Goal: Check status: Check status

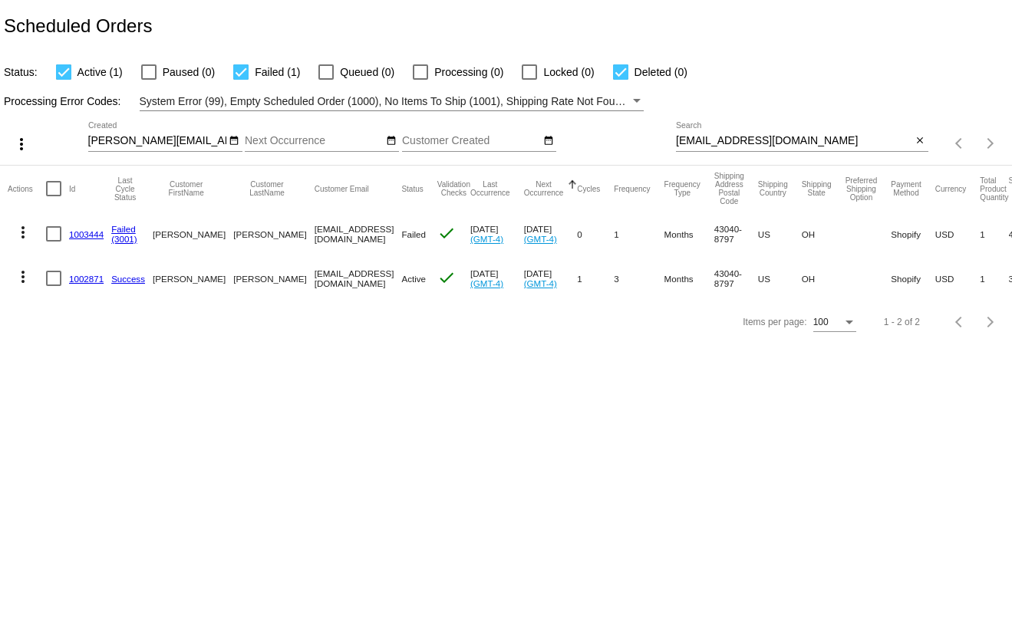
drag, startPoint x: 72, startPoint y: 354, endPoint x: 35, endPoint y: 416, distance: 72.0
click at [35, 416] on body "Scheduled Orders Status: Active (1) Paused (0) Failed (1) Queued (0) Processing…" at bounding box center [506, 309] width 1012 height 618
click at [61, 71] on div at bounding box center [63, 71] width 15 height 15
click at [63, 80] on input "Active (1)" at bounding box center [63, 80] width 1 height 1
checkbox input "false"
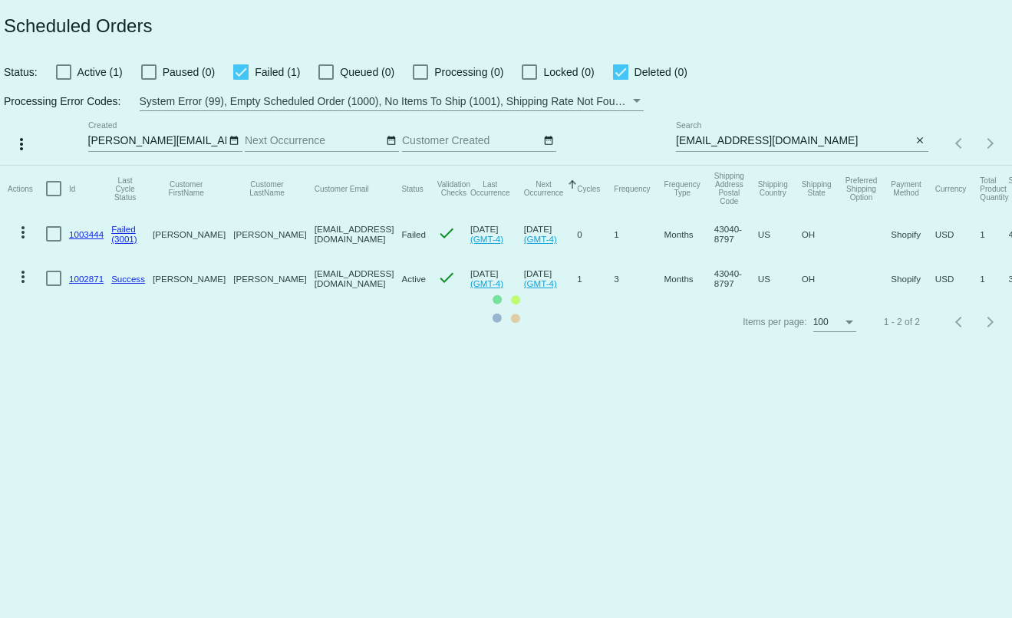
click at [924, 166] on mat-table "Actions Id Last Cycle Status Customer FirstName Customer LastName Customer Emai…" at bounding box center [506, 233] width 1012 height 135
click at [921, 166] on mat-table "Actions Id Last Cycle Status Customer FirstName Customer LastName Customer Emai…" at bounding box center [506, 233] width 1012 height 135
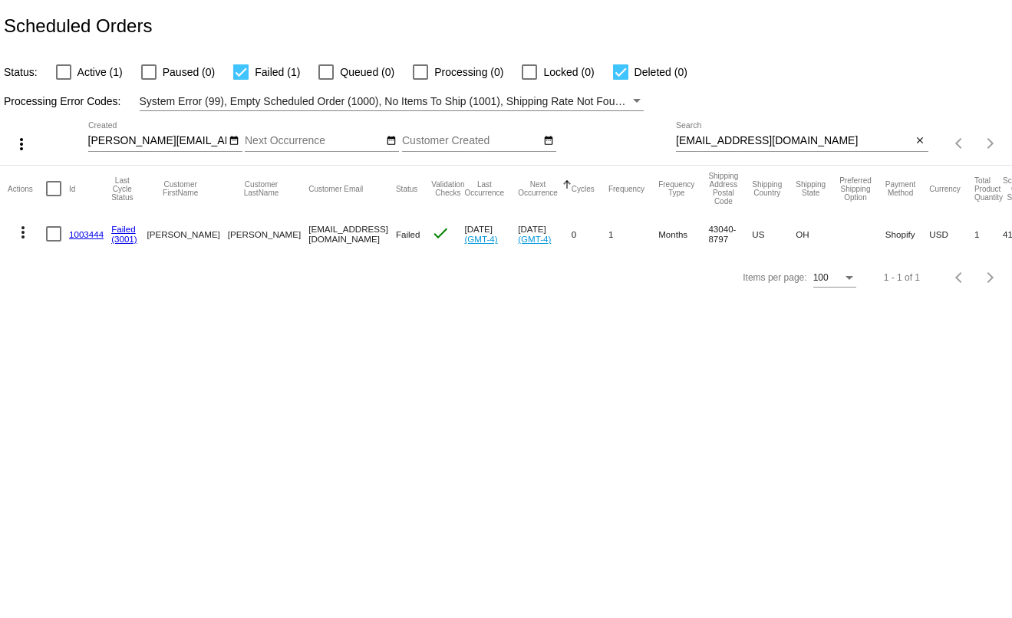
click at [921, 143] on mat-icon "close" at bounding box center [919, 141] width 11 height 12
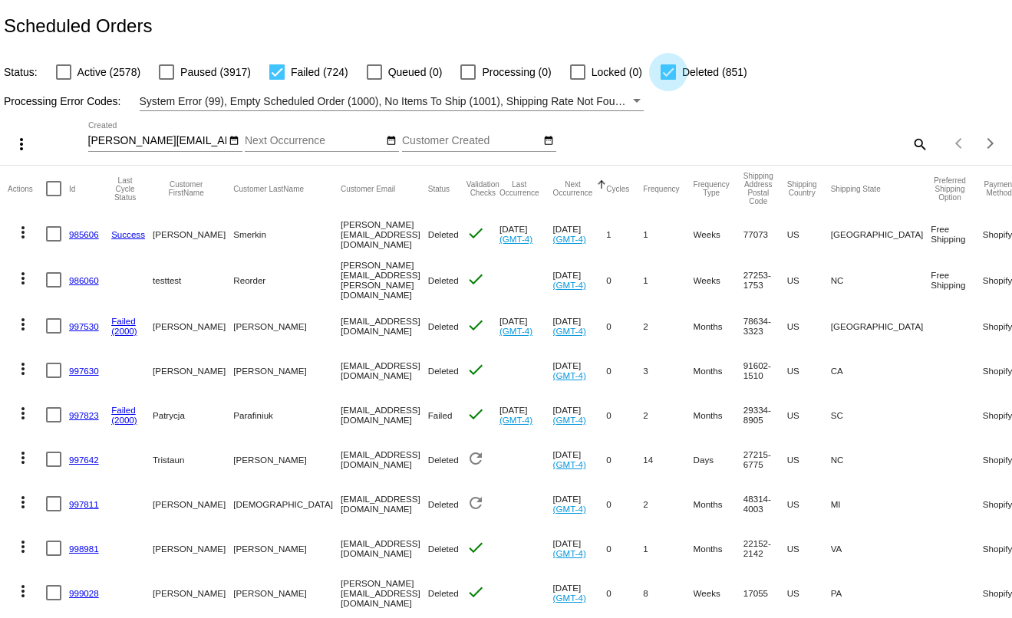
click at [661, 73] on div at bounding box center [668, 71] width 15 height 15
click at [667, 80] on input "Deleted (851)" at bounding box center [667, 80] width 1 height 1
checkbox input "false"
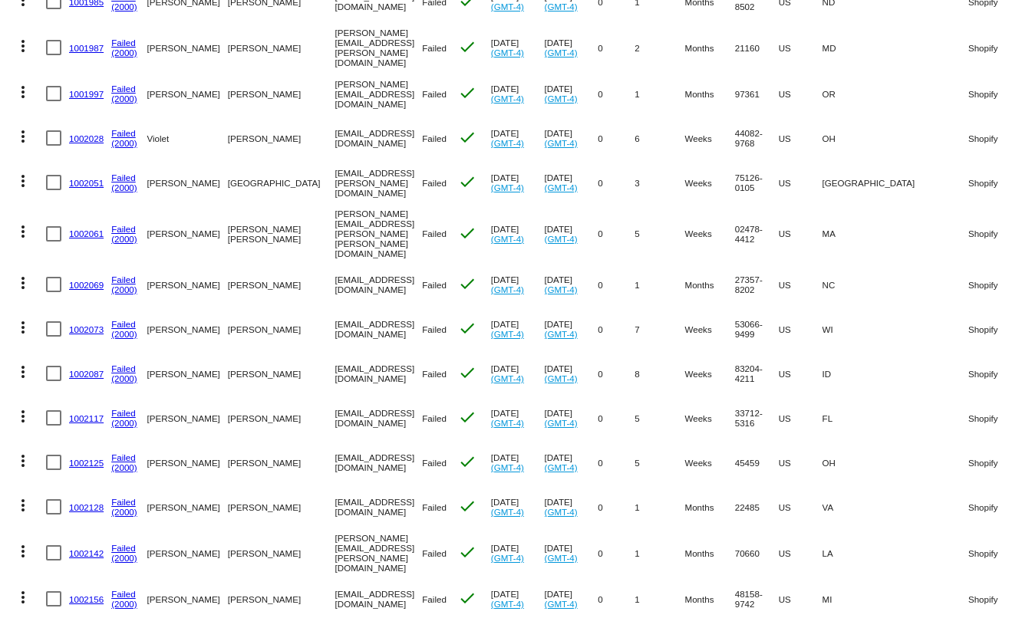
scroll to position [3889, 0]
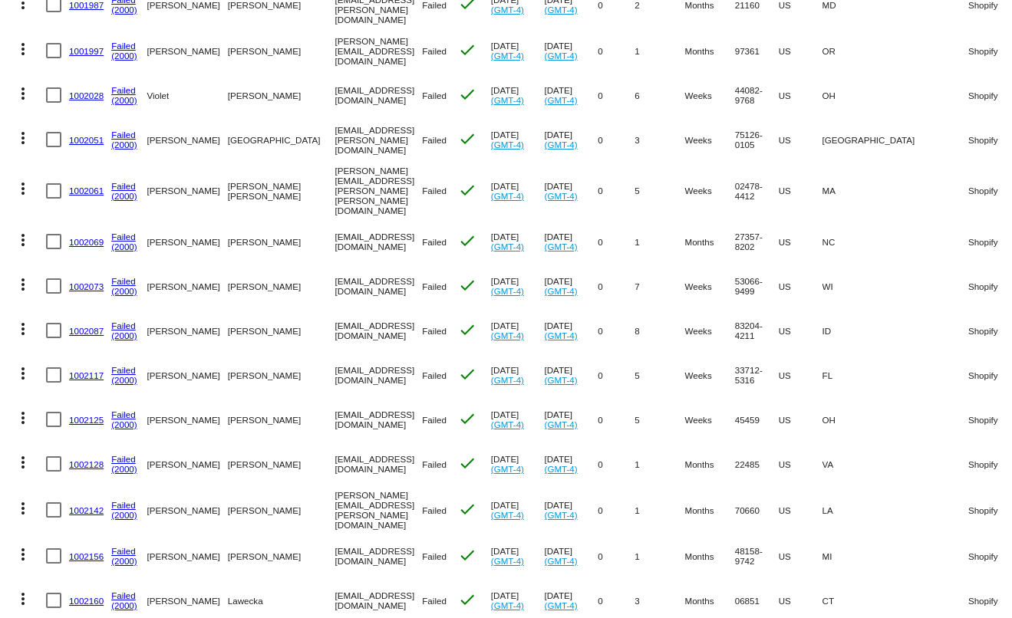
click at [15, 275] on mat-icon "more_vert" at bounding box center [23, 284] width 18 height 18
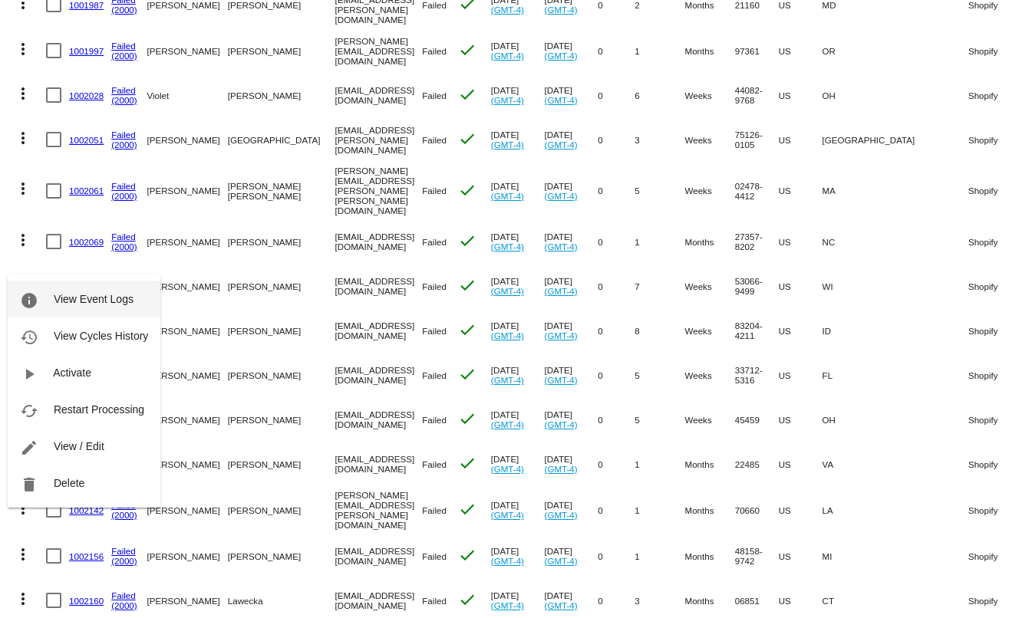
click at [44, 291] on button "info View Event Logs" at bounding box center [84, 299] width 153 height 37
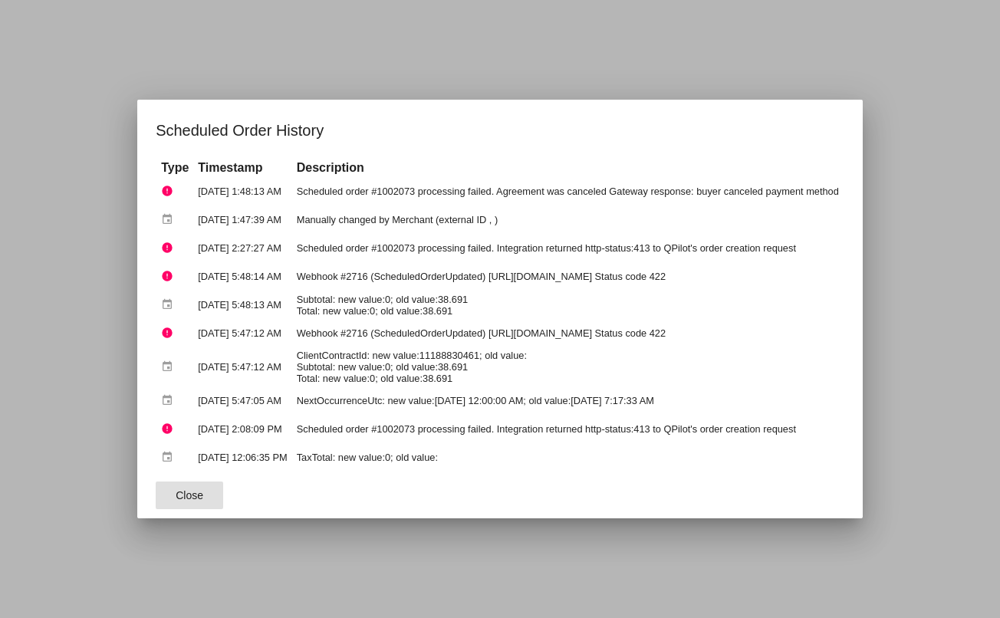
click at [176, 497] on span "Close" at bounding box center [190, 495] width 28 height 12
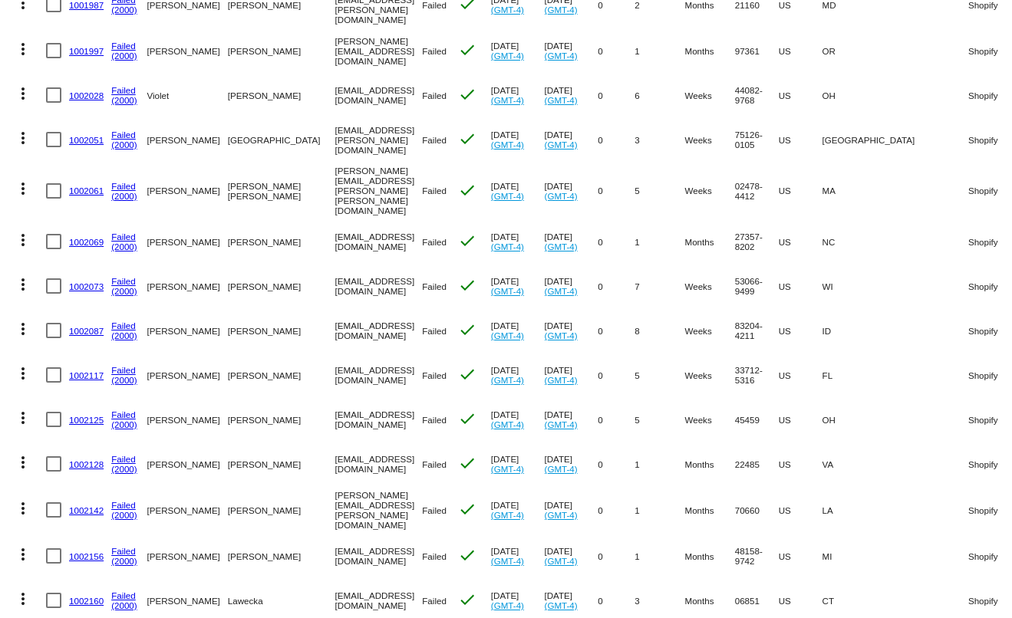
scroll to position [4100, 0]
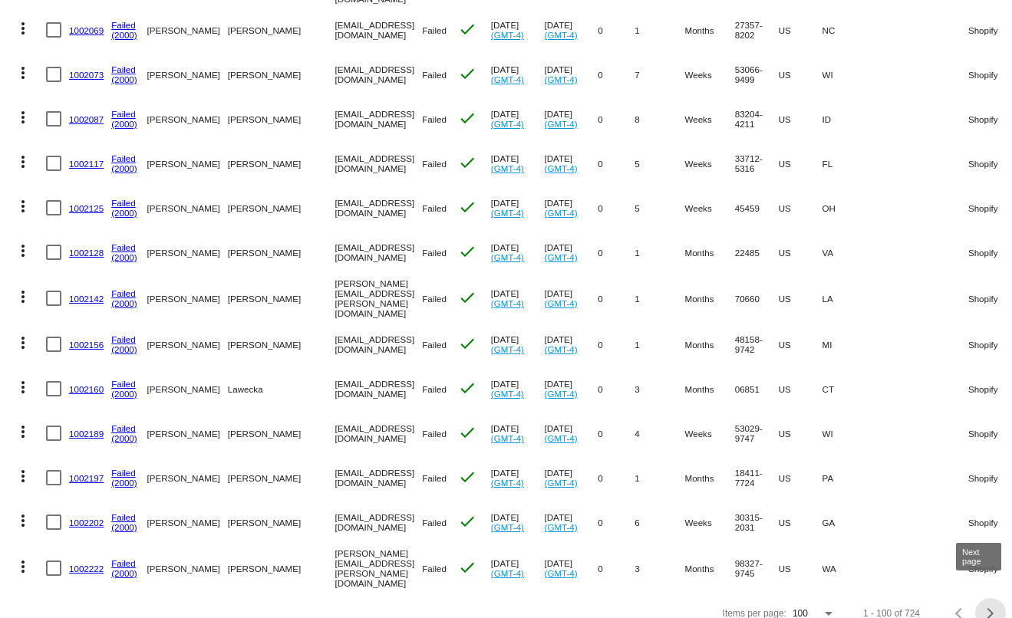
click at [983, 608] on div "Next page" at bounding box center [988, 613] width 11 height 11
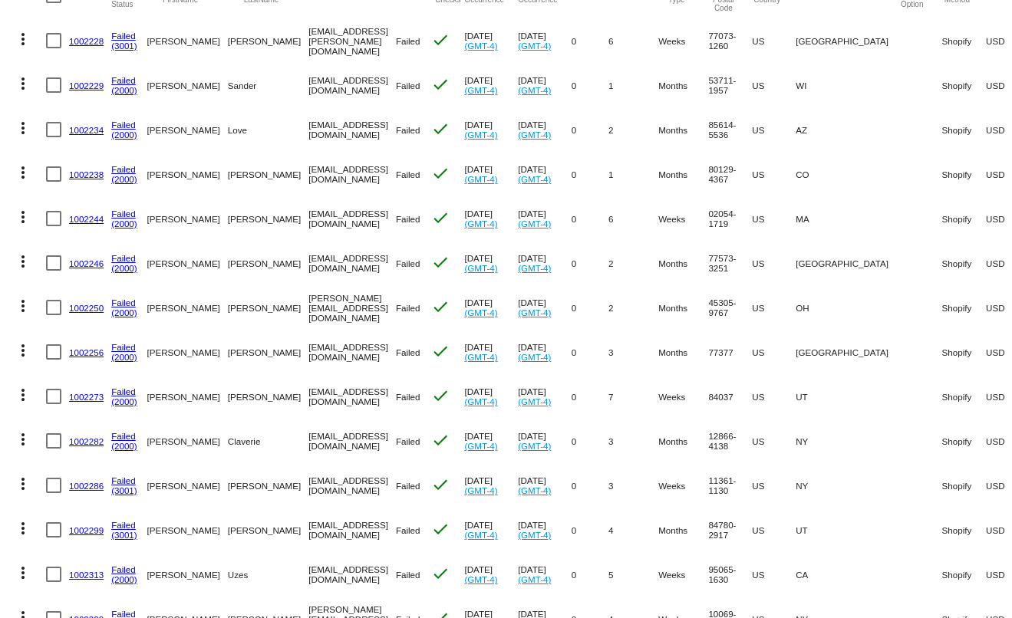
scroll to position [0, 0]
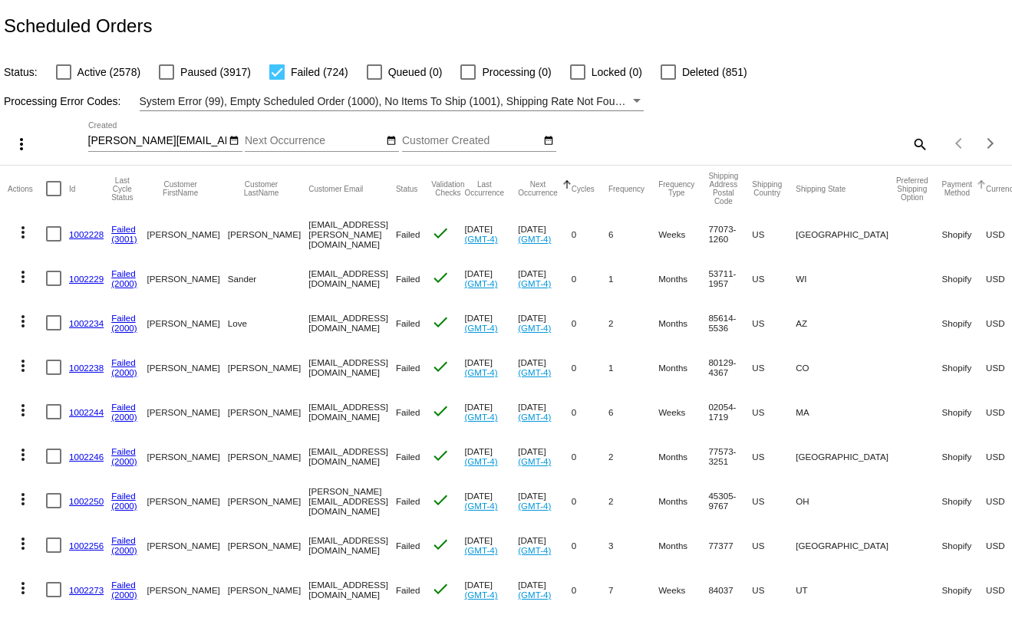
click at [942, 194] on button "Payment Method" at bounding box center [957, 188] width 30 height 17
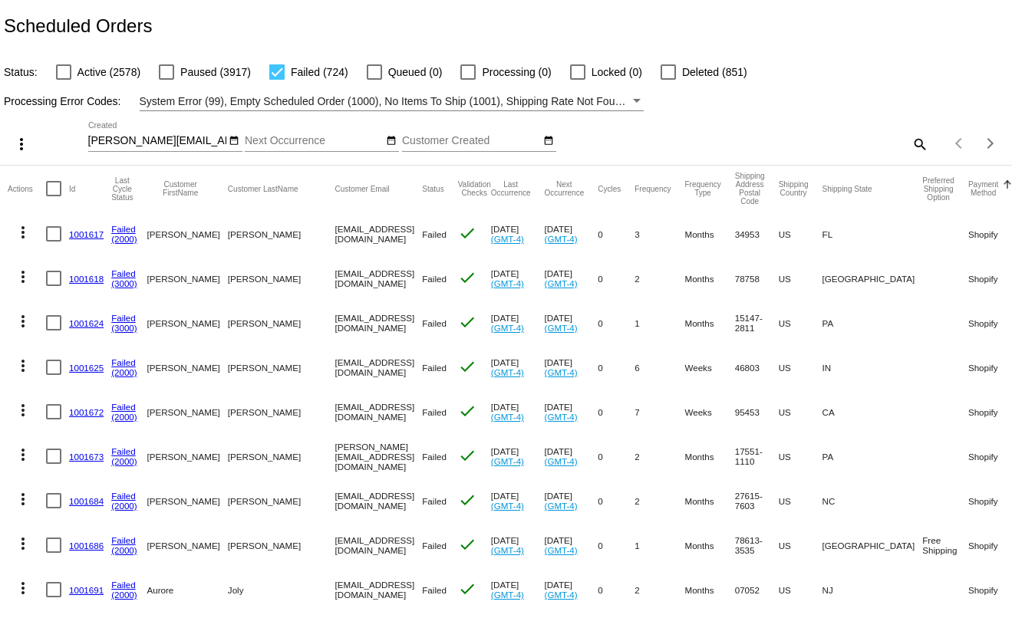
click at [968, 194] on button "Payment Method" at bounding box center [983, 188] width 30 height 17
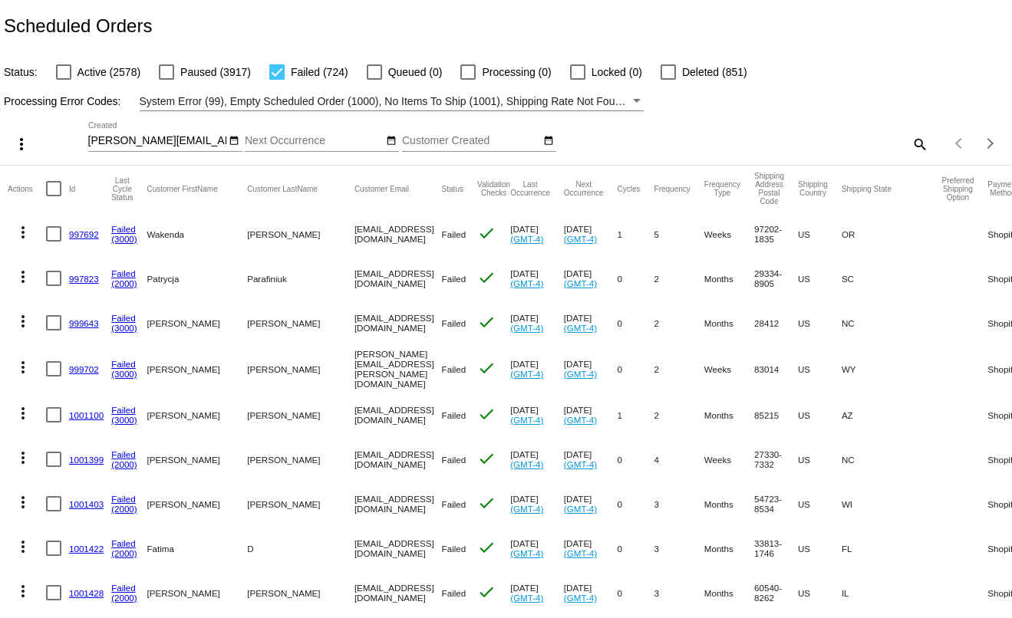
click at [987, 196] on button "Payment Method" at bounding box center [1002, 188] width 30 height 17
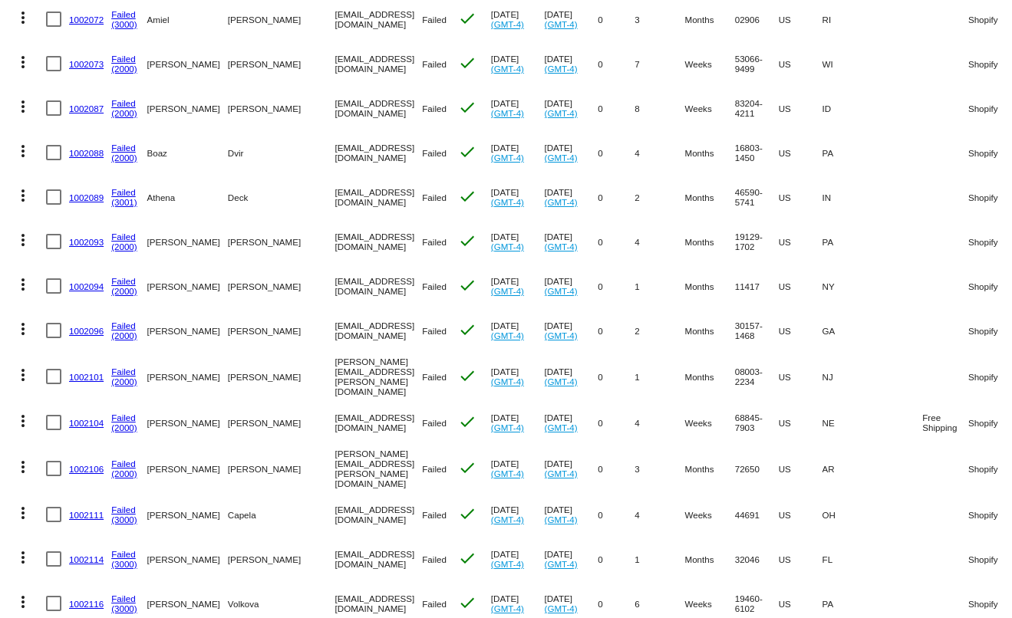
scroll to position [4100, 0]
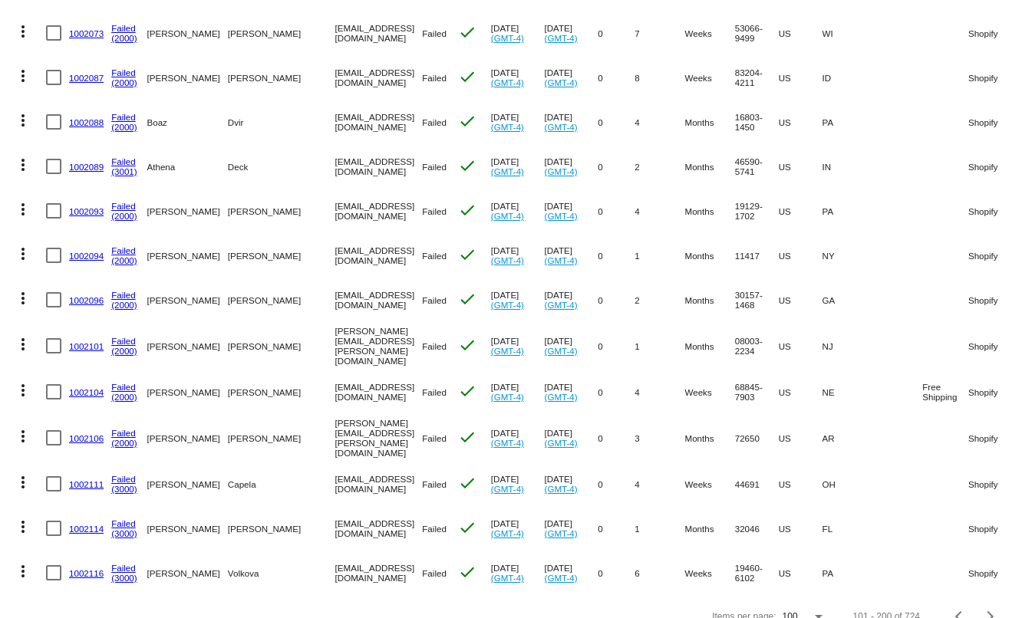
click at [24, 473] on mat-icon "more_vert" at bounding box center [23, 482] width 18 height 18
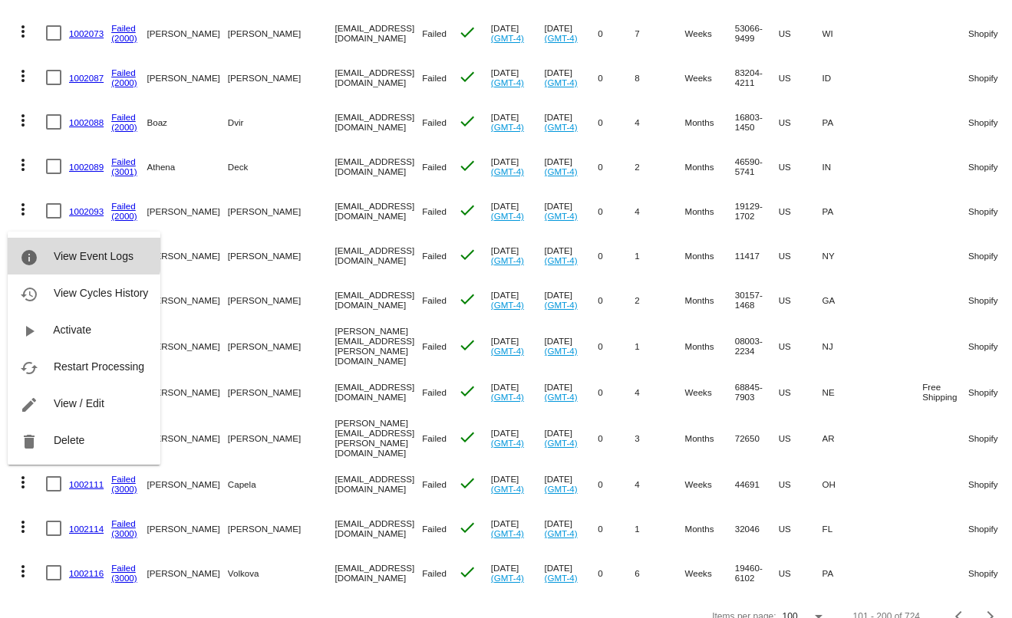
click at [67, 247] on button "info View Event Logs" at bounding box center [84, 256] width 153 height 37
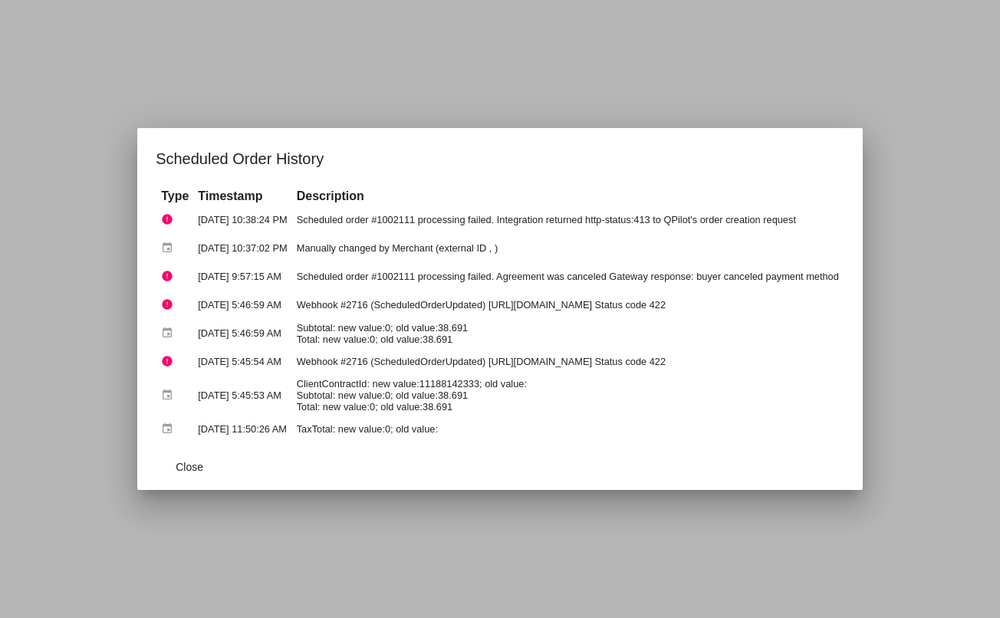
drag, startPoint x: 517, startPoint y: 221, endPoint x: 652, endPoint y: 217, distance: 135.1
click at [652, 217] on td "Scheduled order #1002111 processing failed. Integration returned http-status:41…" at bounding box center [568, 219] width 550 height 27
click at [711, 220] on td "Scheduled order #1002111 processing failed. Integration returned http-status:41…" at bounding box center [568, 219] width 550 height 27
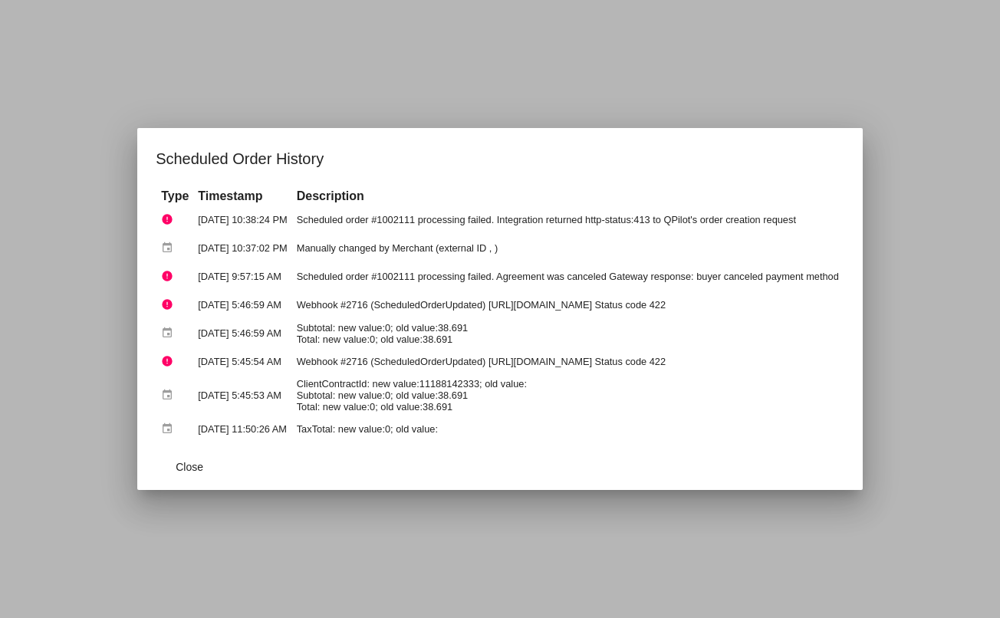
click at [351, 218] on td "Scheduled order #1002111 processing failed. Integration returned http-status:41…" at bounding box center [568, 219] width 550 height 27
click at [176, 470] on span "Close" at bounding box center [190, 467] width 28 height 12
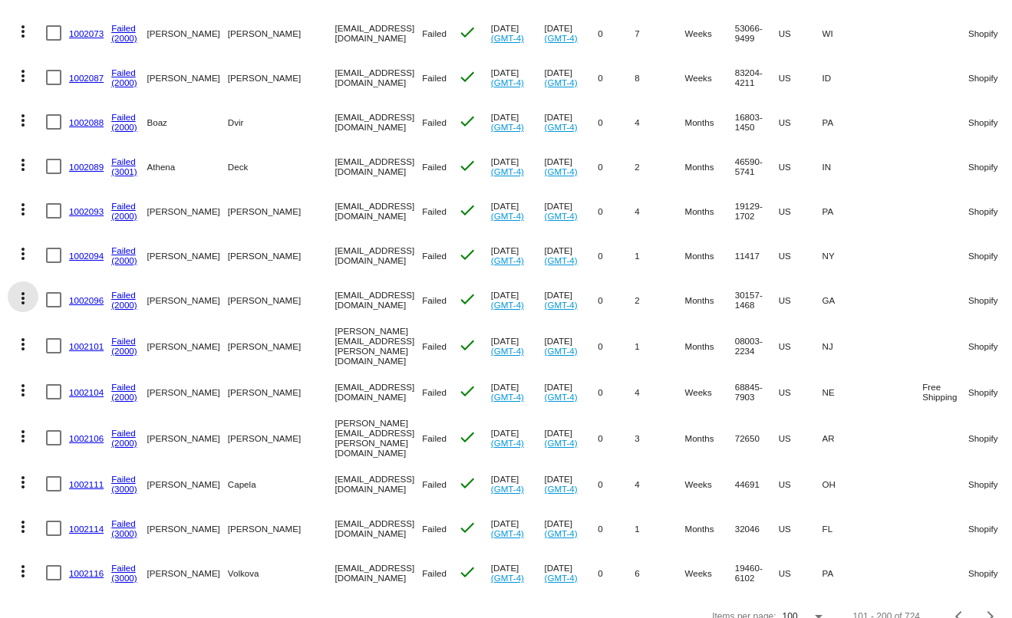
click at [21, 289] on mat-icon "more_vert" at bounding box center [23, 298] width 18 height 18
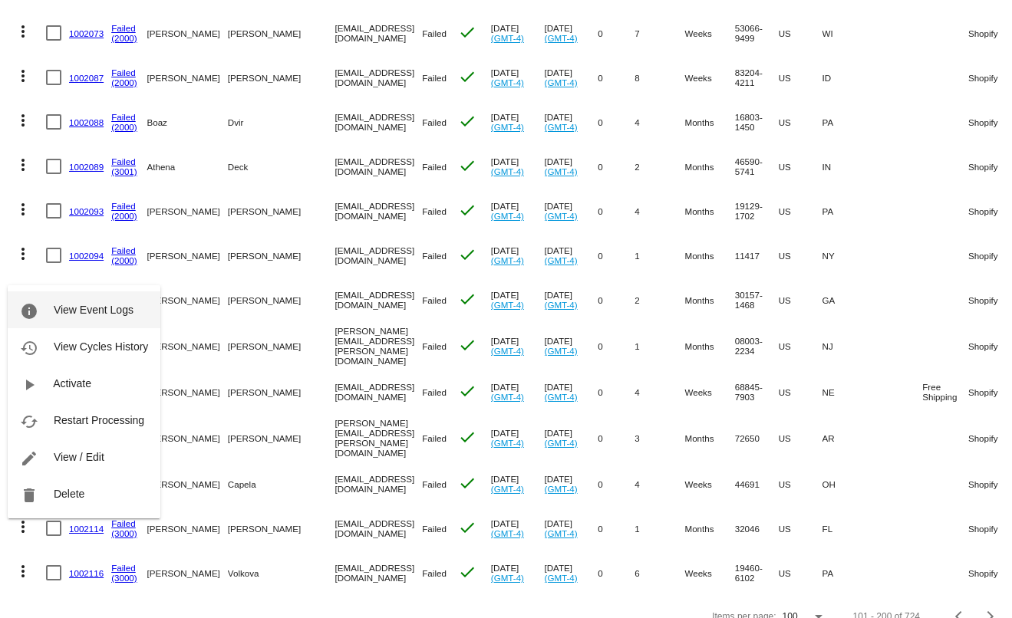
click at [40, 310] on button "info View Event Logs" at bounding box center [84, 310] width 153 height 37
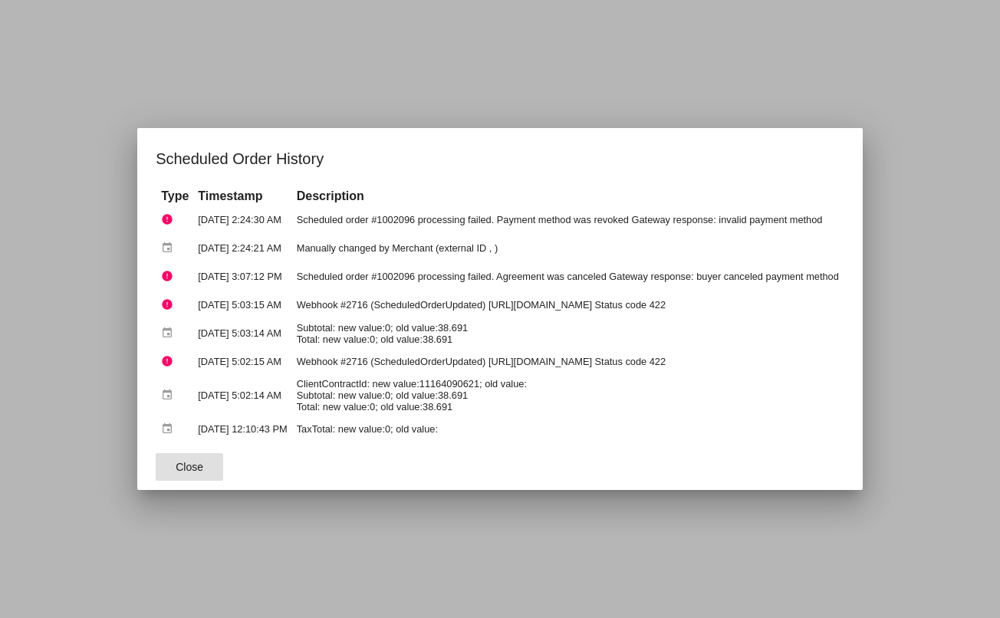
click at [90, 226] on div at bounding box center [500, 309] width 1000 height 618
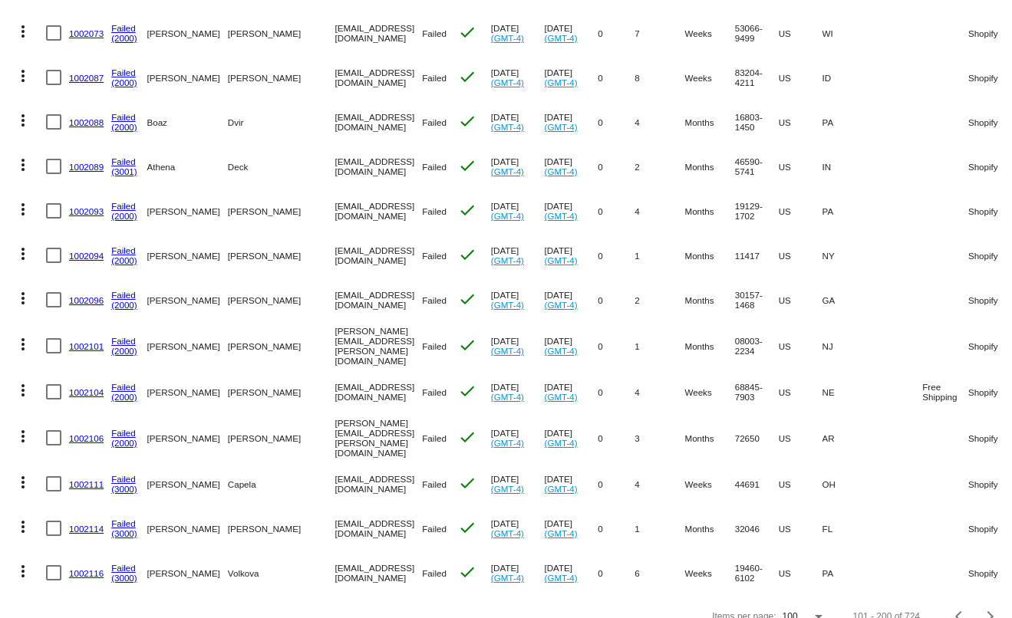
click at [19, 156] on mat-icon "more_vert" at bounding box center [23, 165] width 18 height 18
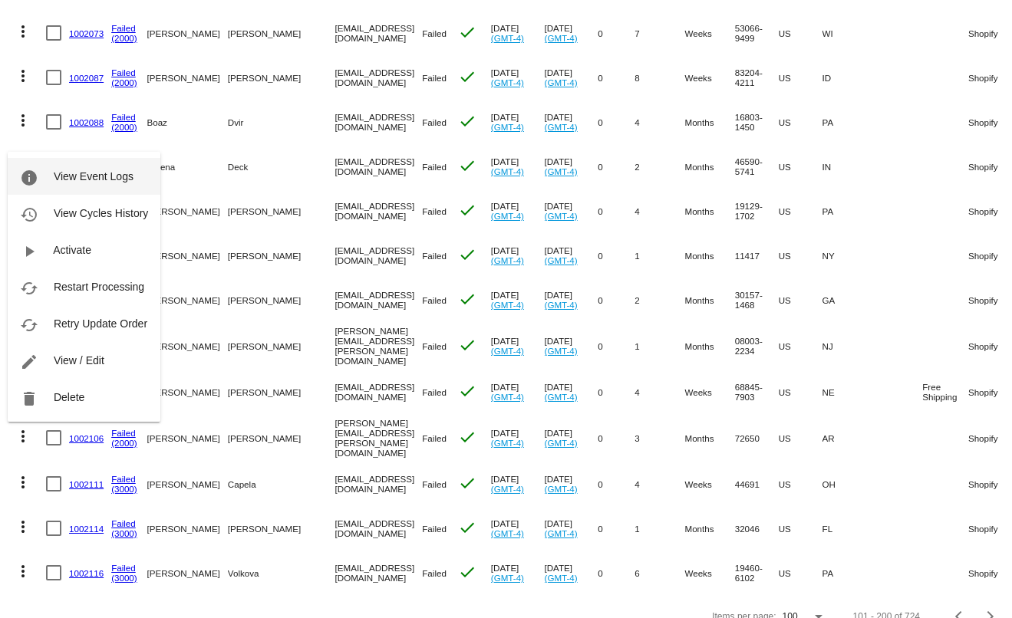
click at [46, 173] on button "info View Event Logs" at bounding box center [84, 176] width 153 height 37
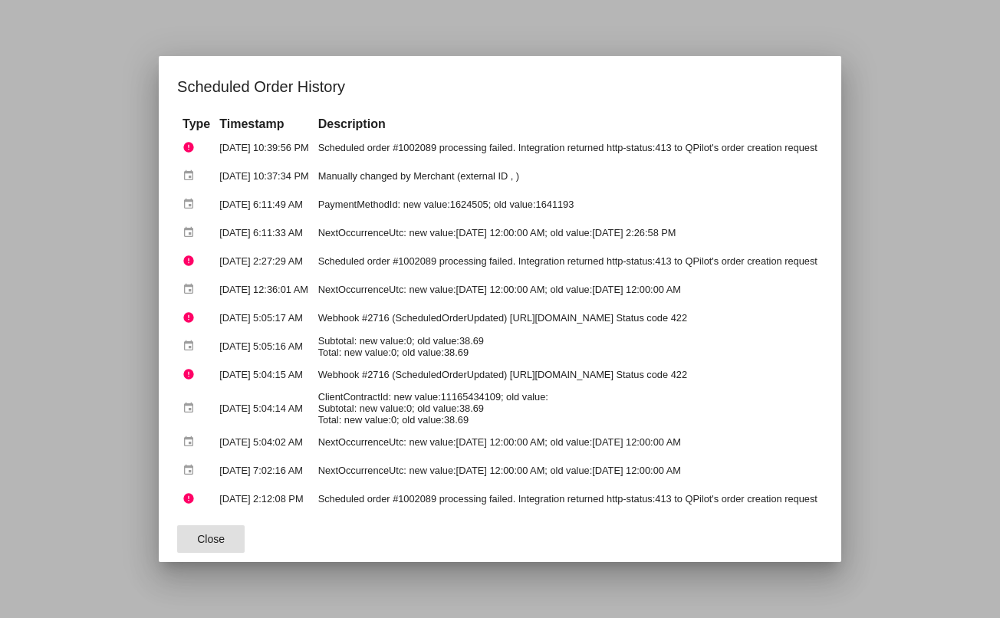
drag, startPoint x: 166, startPoint y: 546, endPoint x: 153, endPoint y: 469, distance: 78.7
click at [177, 543] on button "Close" at bounding box center [211, 539] width 68 height 28
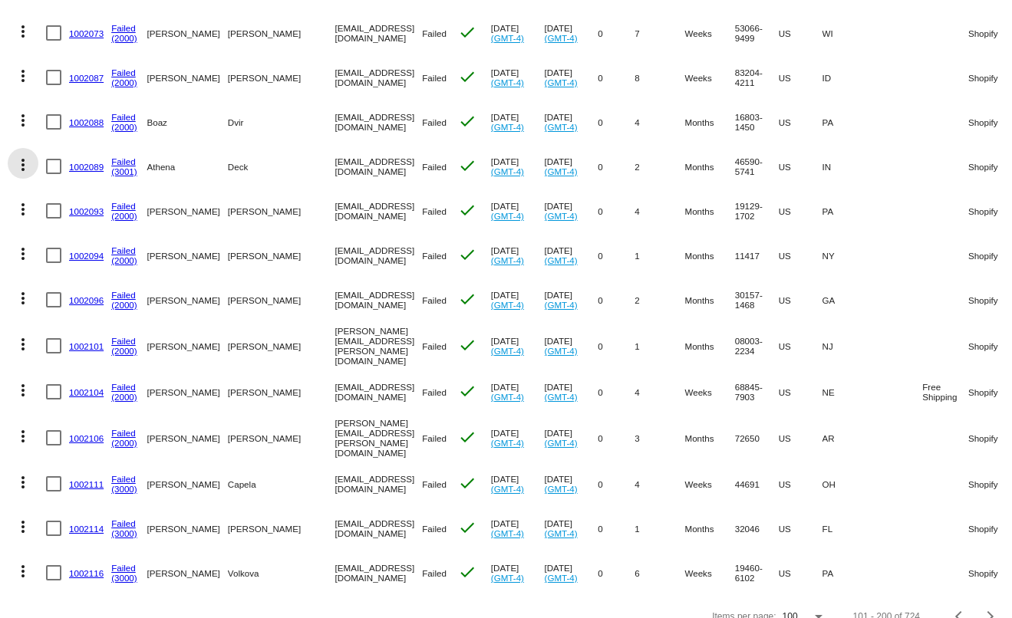
click at [22, 156] on mat-icon "more_vert" at bounding box center [23, 165] width 18 height 18
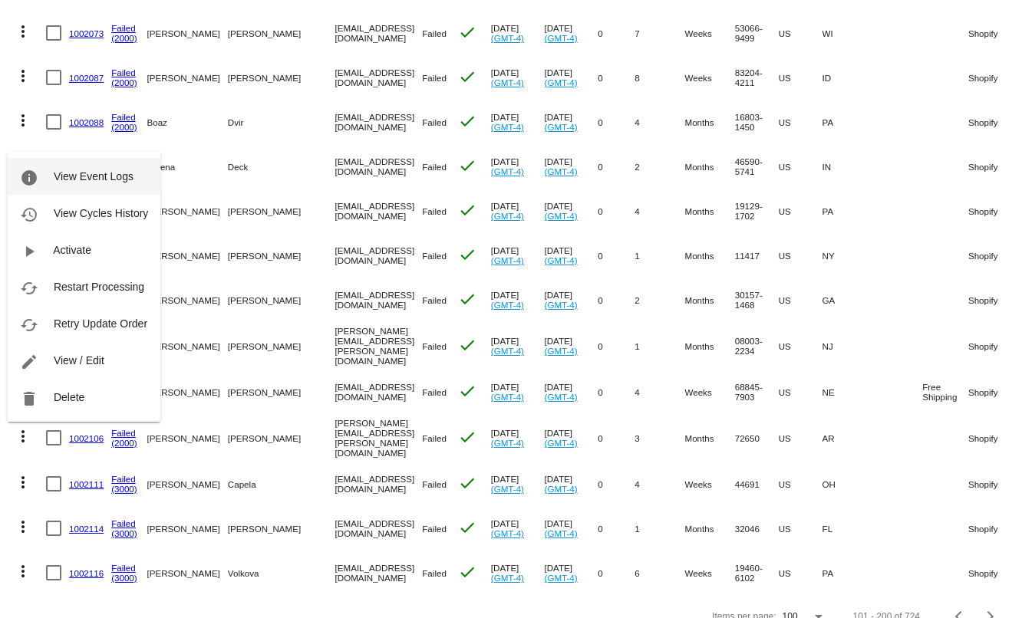
click at [38, 173] on mat-icon "info" at bounding box center [29, 178] width 18 height 18
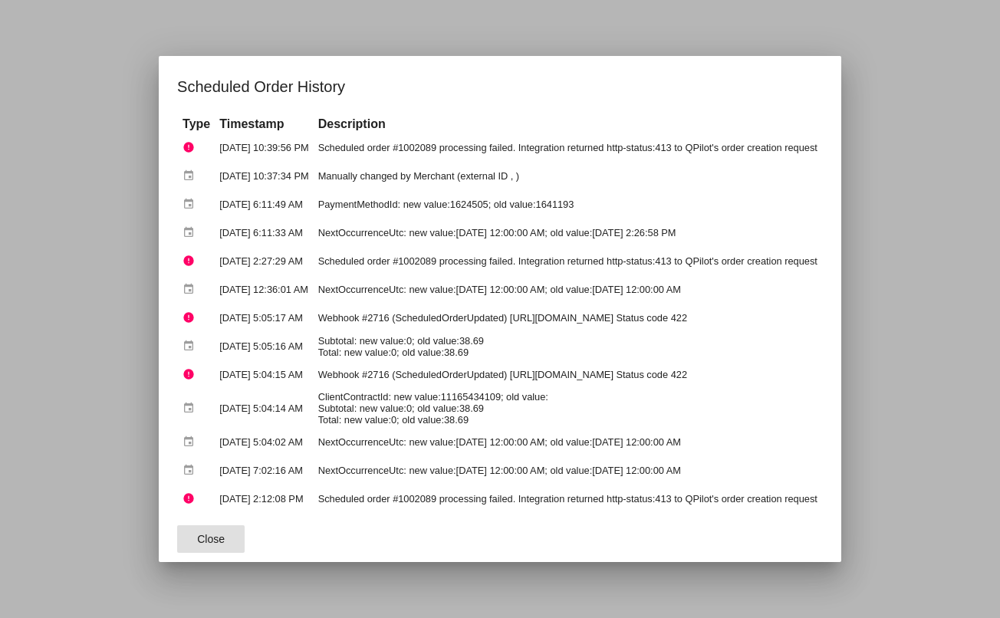
click at [197, 542] on span "Close" at bounding box center [211, 539] width 28 height 12
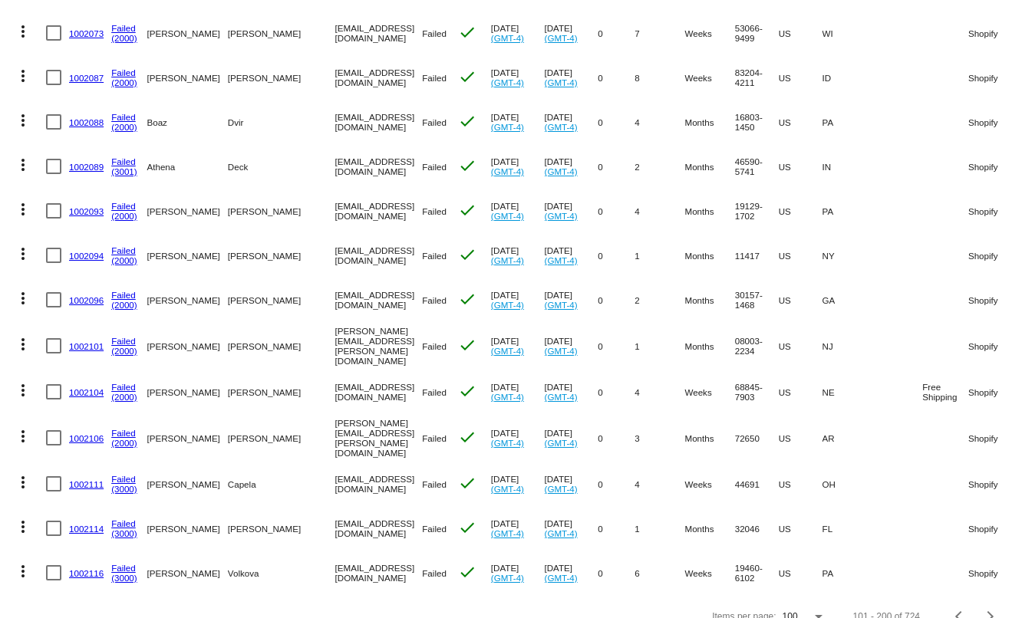
drag, startPoint x: 107, startPoint y: 140, endPoint x: 68, endPoint y: 142, distance: 40.0
click at [68, 144] on mat-row "more_vert 1002089 Failed (3001) Athena Deck [EMAIL_ADDRESS][DOMAIN_NAME] Failed…" at bounding box center [597, 166] width 1178 height 44
copy mat-row "1002089"
click at [21, 156] on mat-icon "more_vert" at bounding box center [23, 165] width 18 height 18
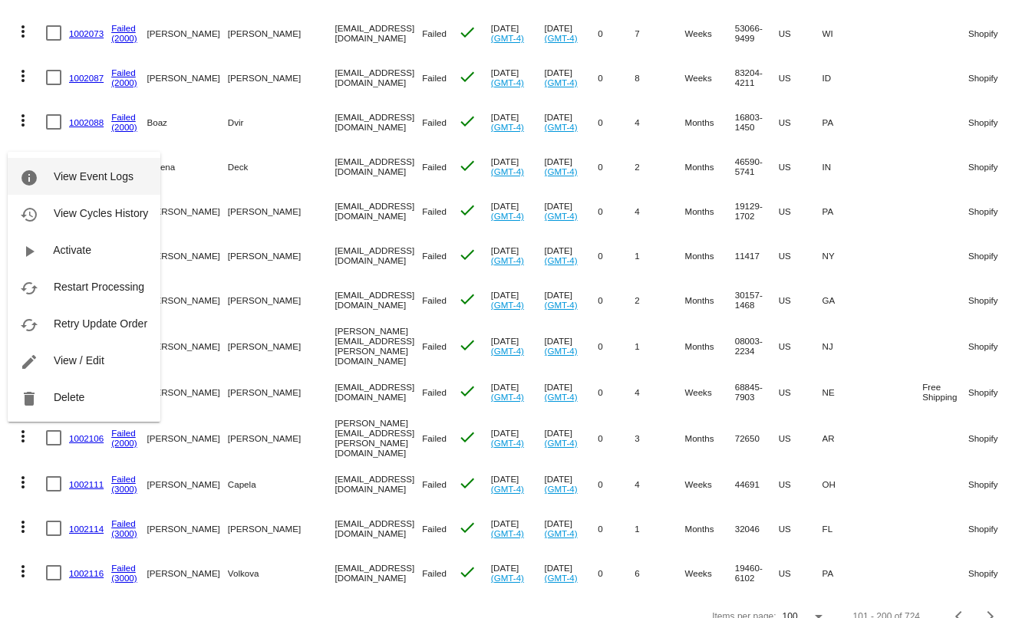
click at [48, 170] on button "info View Event Logs" at bounding box center [84, 176] width 153 height 37
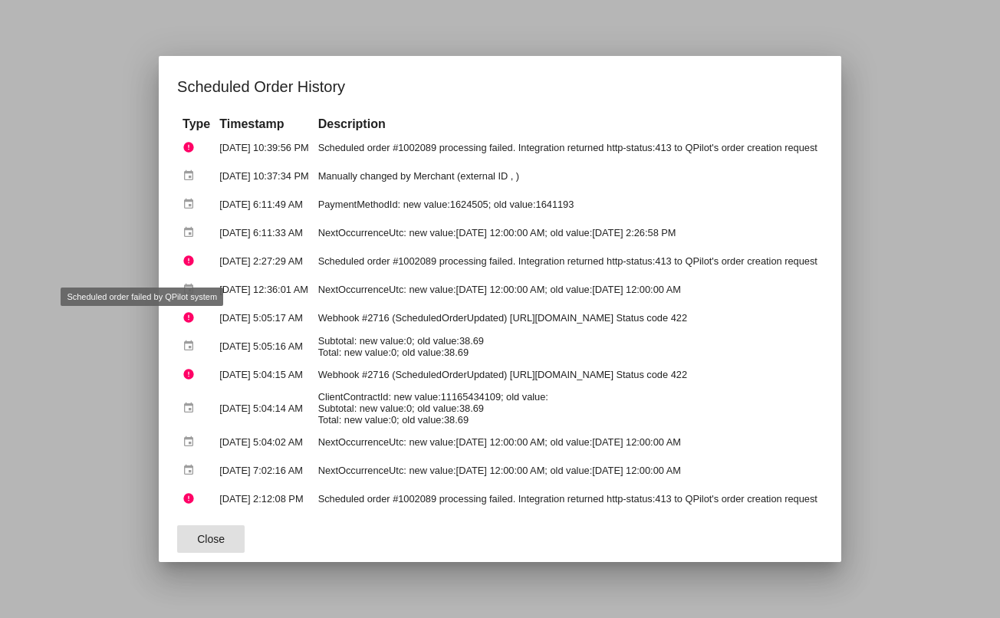
click at [62, 249] on div at bounding box center [500, 309] width 1000 height 618
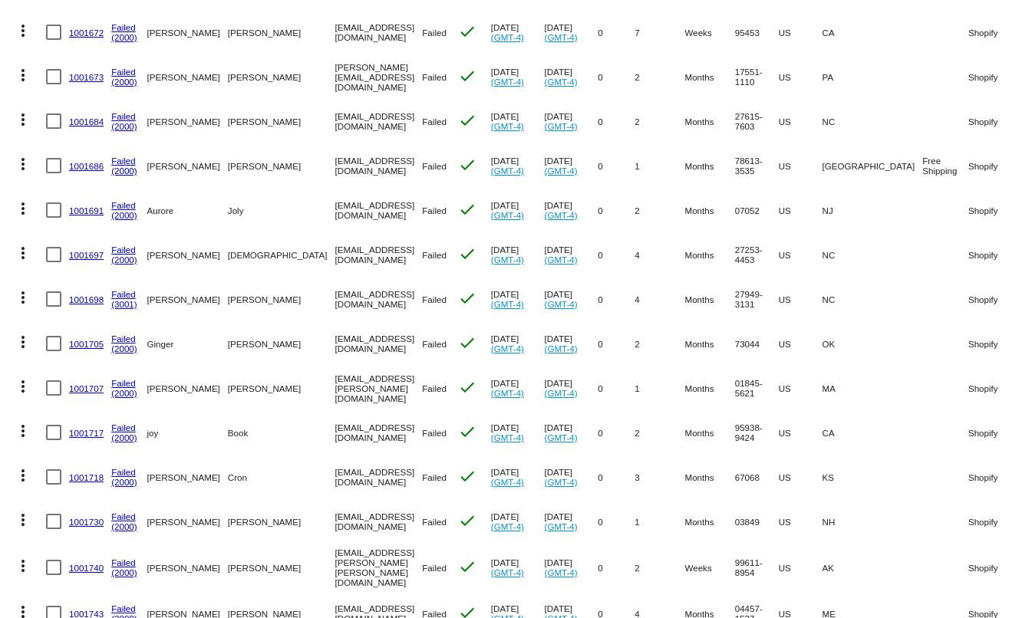
scroll to position [0, 0]
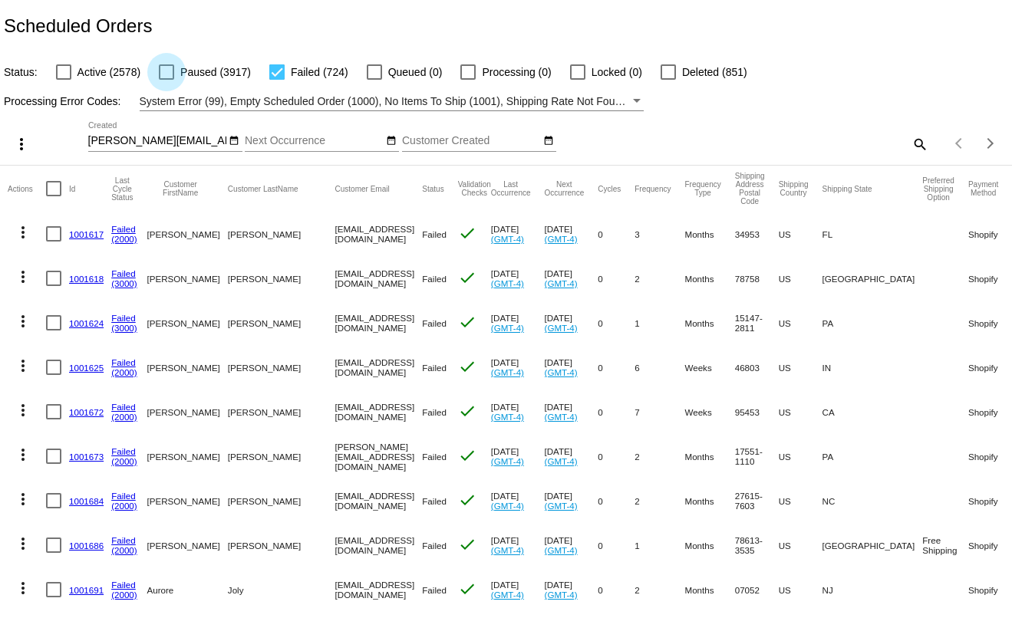
click at [171, 74] on div at bounding box center [166, 71] width 15 height 15
click at [166, 80] on input "Paused (3917)" at bounding box center [166, 80] width 1 height 1
checkbox input "true"
click at [277, 74] on div at bounding box center [276, 71] width 15 height 15
click at [277, 80] on input "Failed (724)" at bounding box center [276, 80] width 1 height 1
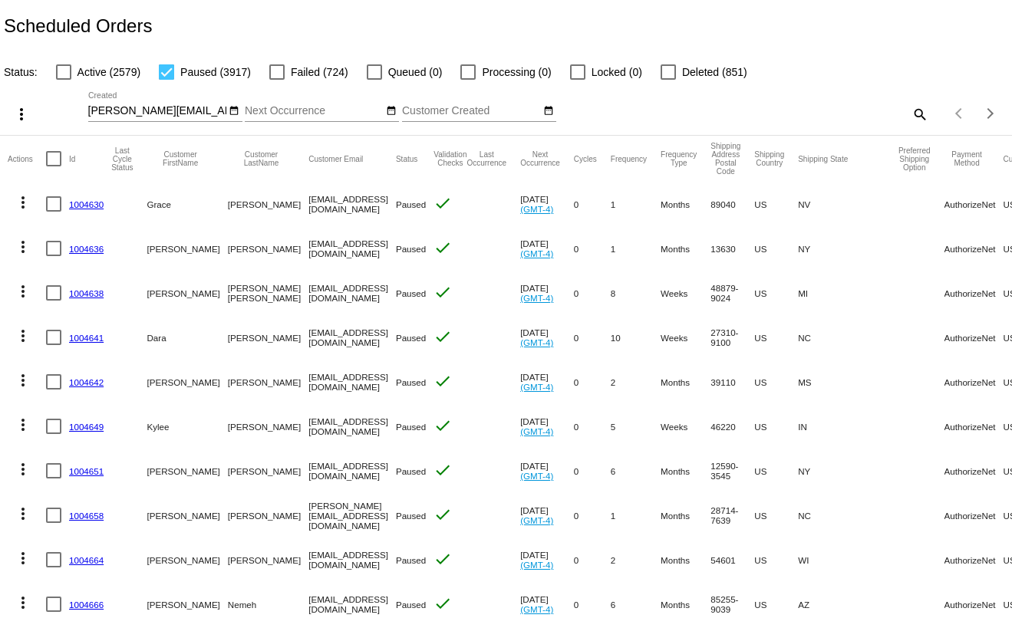
click at [273, 78] on div at bounding box center [276, 71] width 15 height 15
click at [276, 80] on input "Failed (724)" at bounding box center [276, 80] width 1 height 1
checkbox input "true"
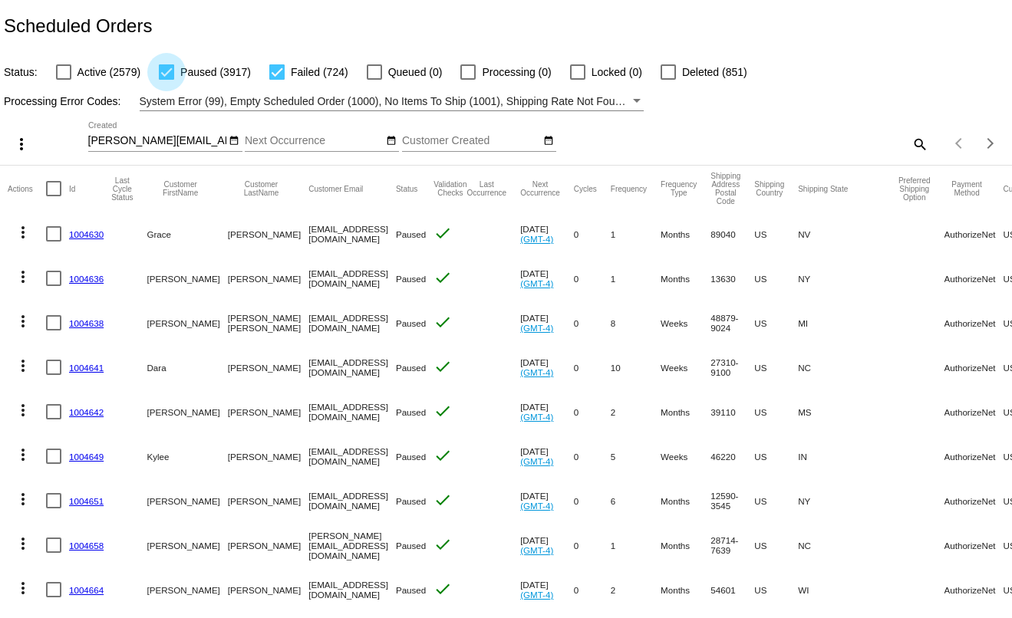
click at [163, 77] on div at bounding box center [166, 71] width 15 height 15
click at [166, 80] on input "Paused (3917)" at bounding box center [166, 80] width 1 height 1
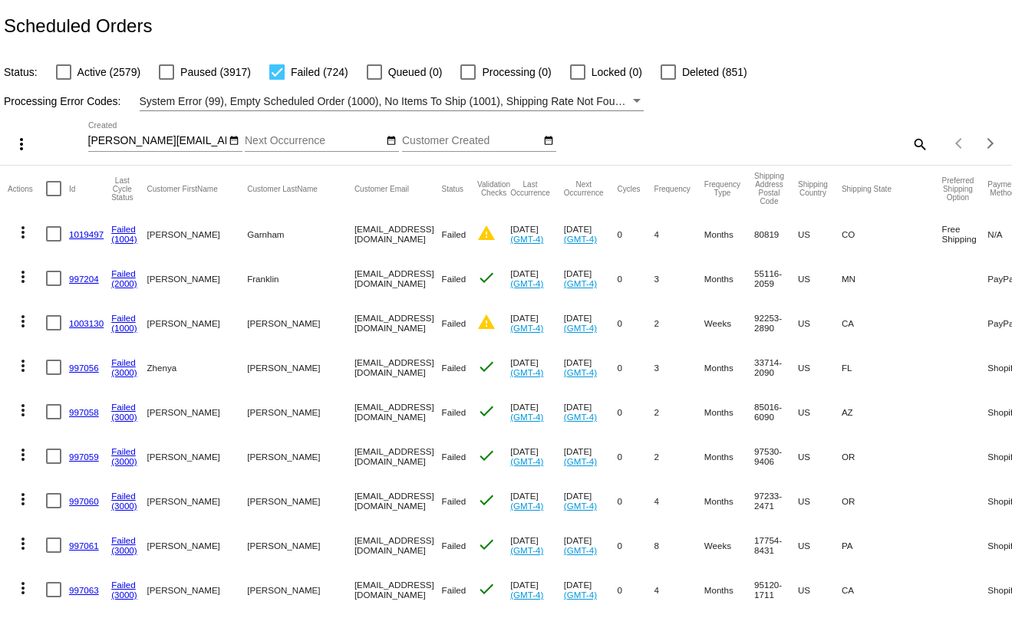
click at [987, 190] on button "Payment Method" at bounding box center [1002, 188] width 30 height 17
click at [18, 235] on mat-icon "more_vert" at bounding box center [23, 232] width 18 height 18
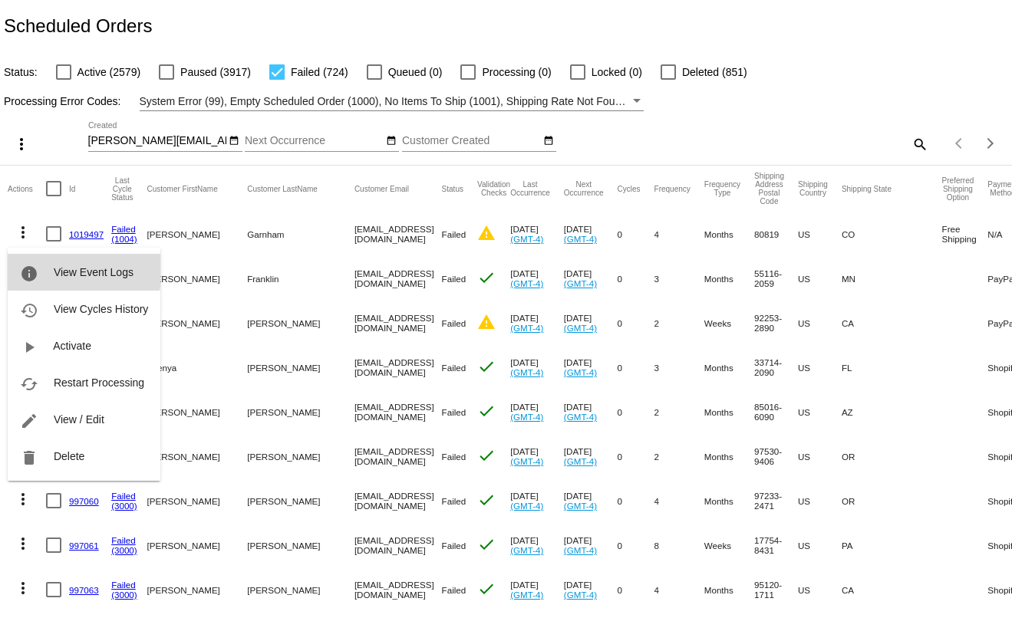
click at [43, 267] on button "info View Event Logs" at bounding box center [84, 272] width 153 height 37
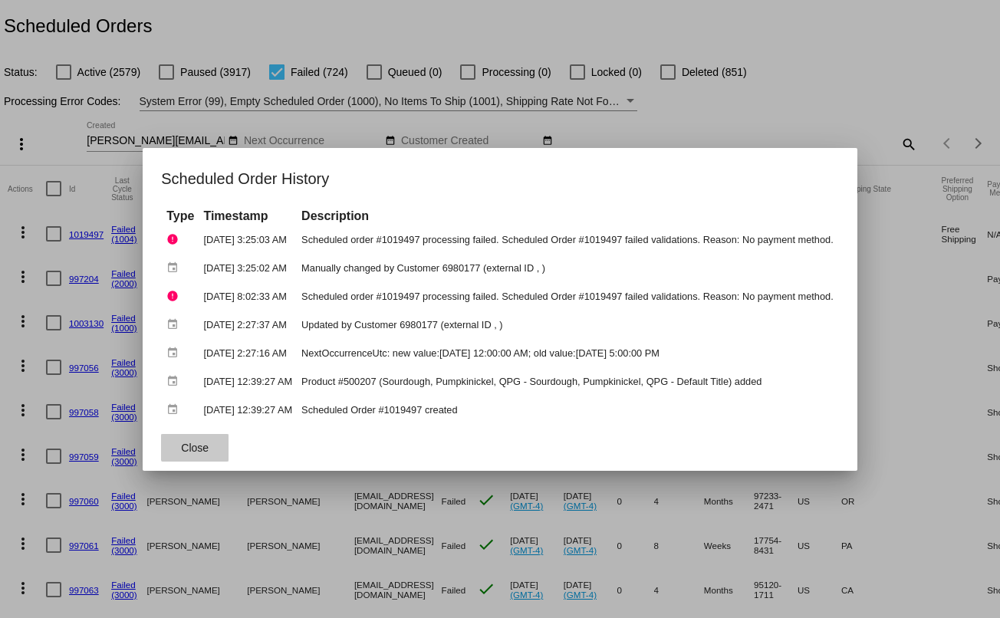
click at [200, 443] on button "Close" at bounding box center [195, 448] width 68 height 28
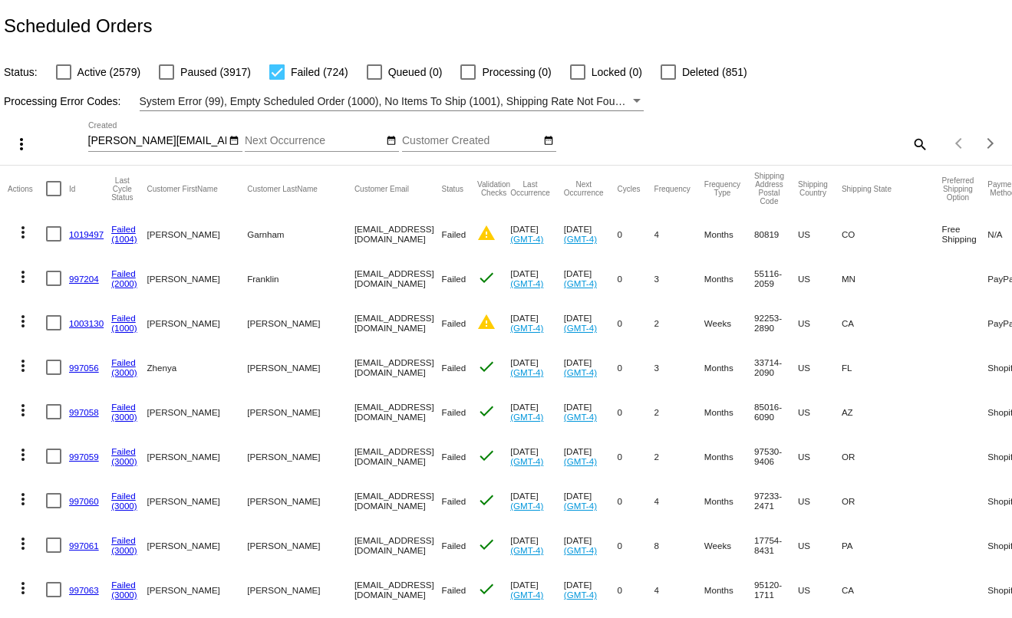
scroll to position [460, 0]
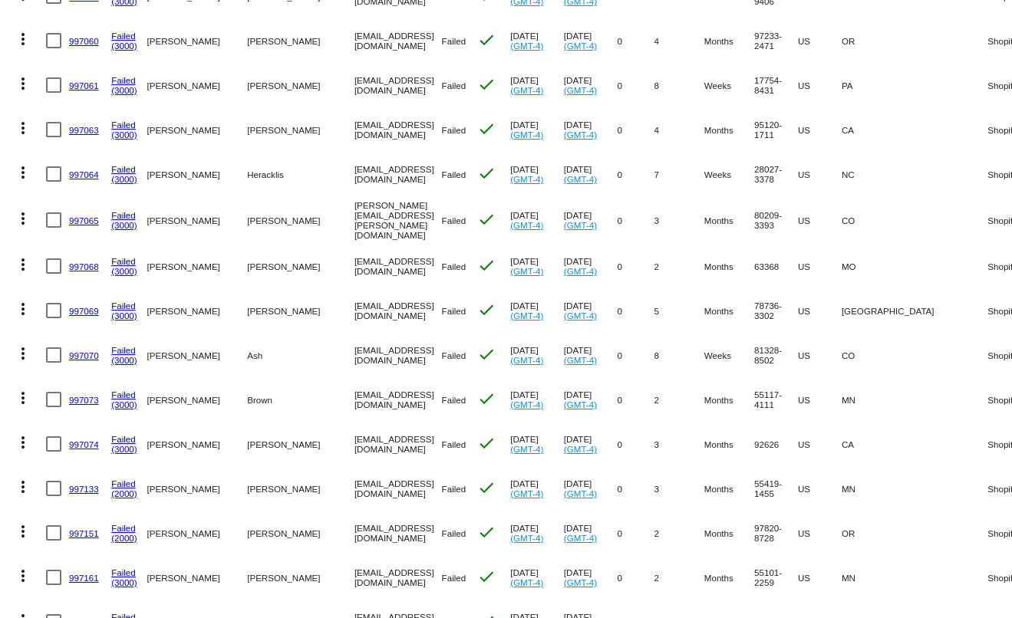
click at [25, 313] on mat-icon "more_vert" at bounding box center [23, 309] width 18 height 18
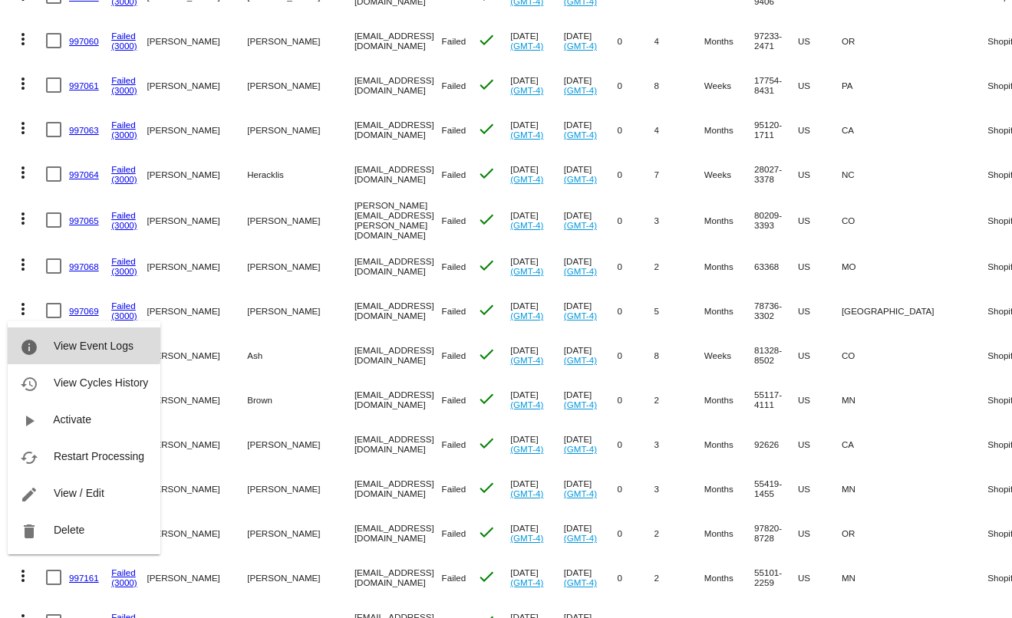
click at [63, 340] on span "View Event Logs" at bounding box center [94, 346] width 80 height 12
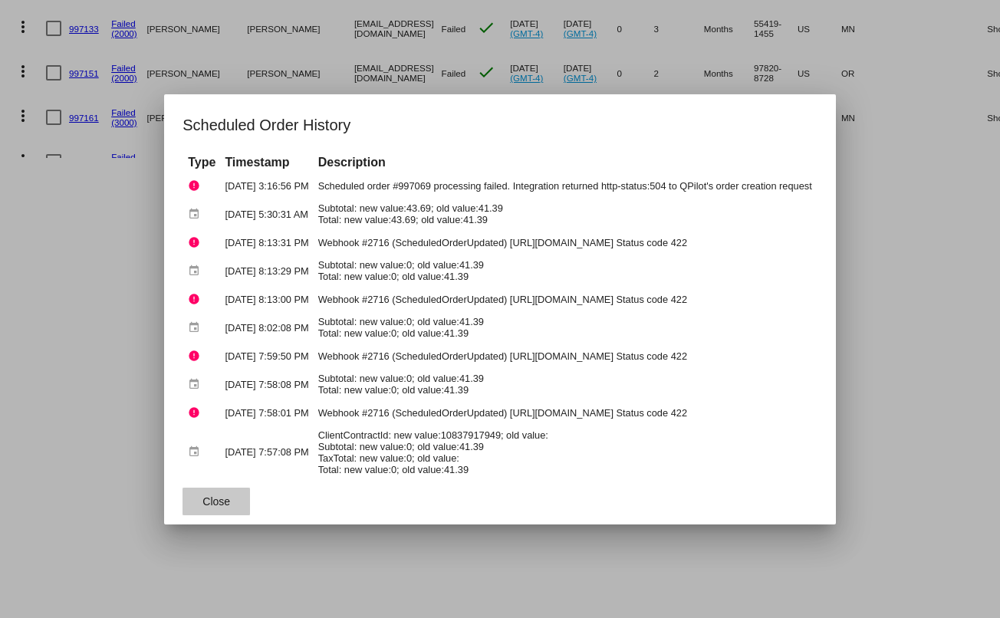
click at [186, 504] on button "Close" at bounding box center [217, 502] width 68 height 28
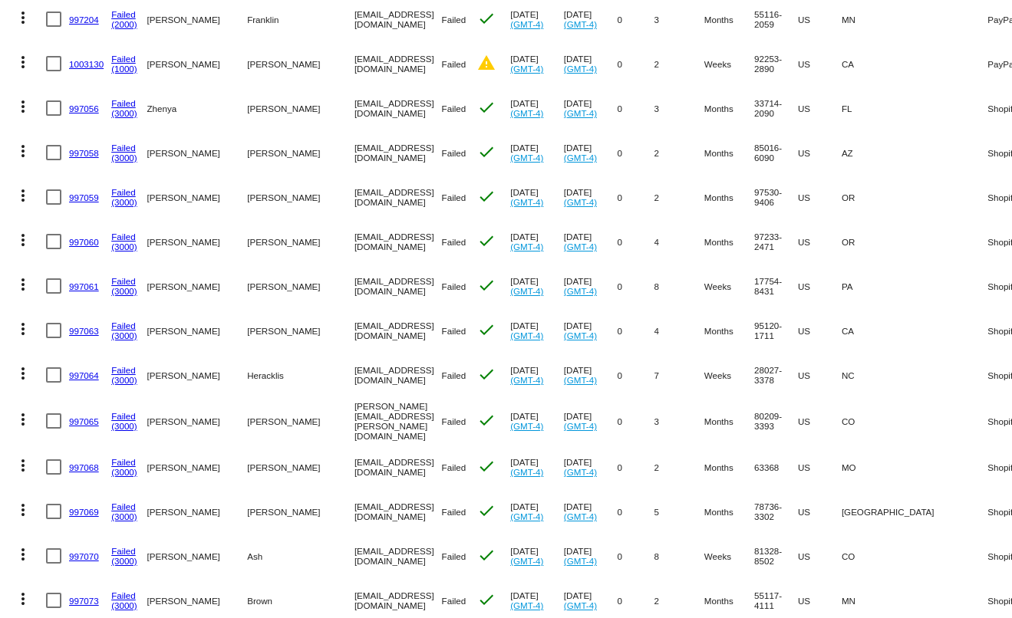
scroll to position [614, 0]
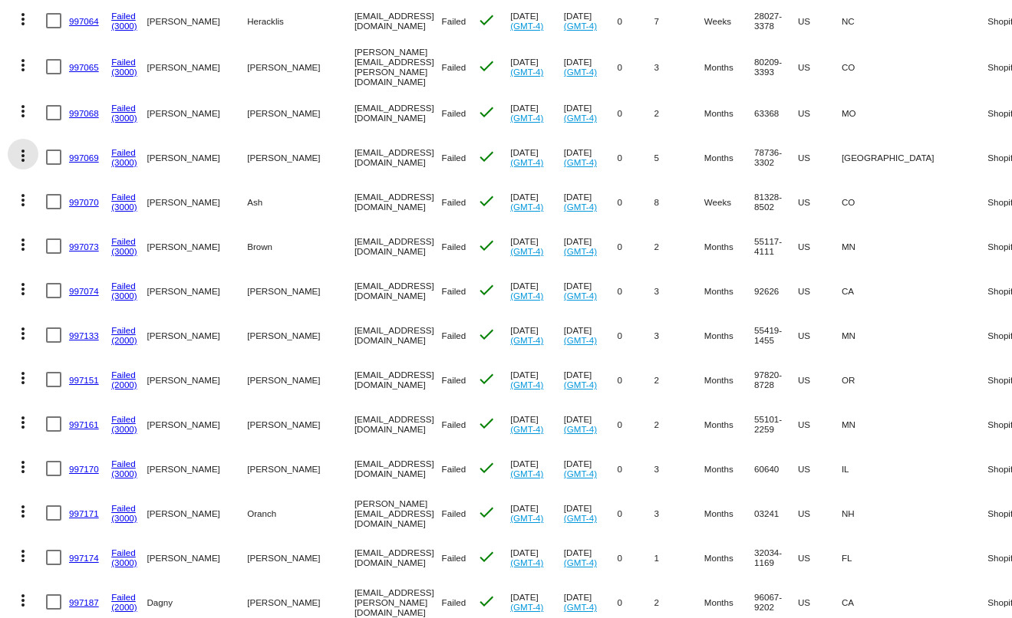
click at [21, 155] on mat-icon "more_vert" at bounding box center [23, 156] width 18 height 18
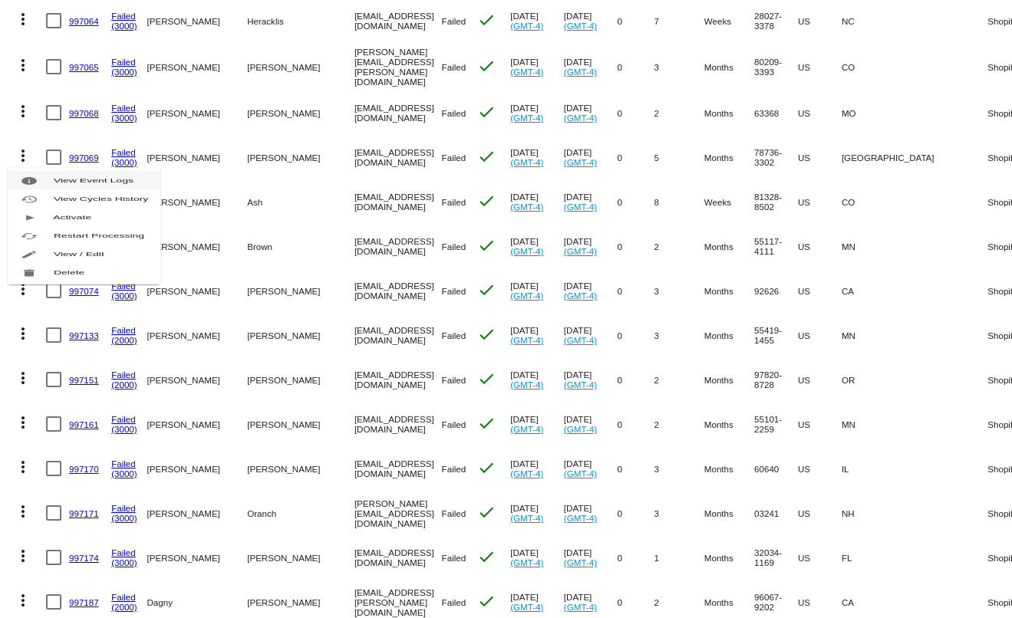
click at [48, 180] on button "info View Event Logs" at bounding box center [84, 180] width 153 height 18
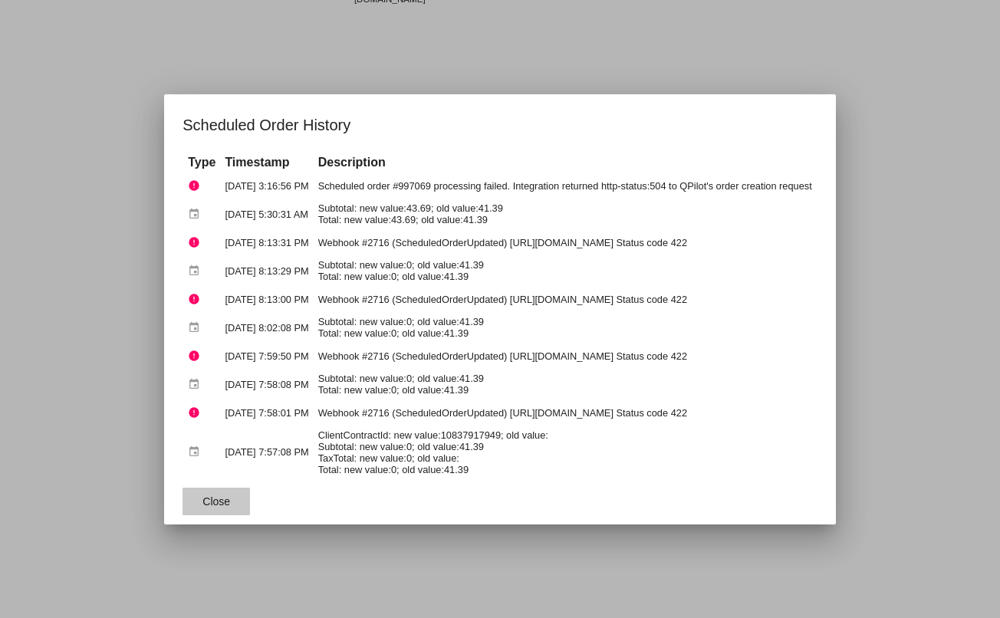
click at [203, 502] on span "Close" at bounding box center [217, 502] width 28 height 12
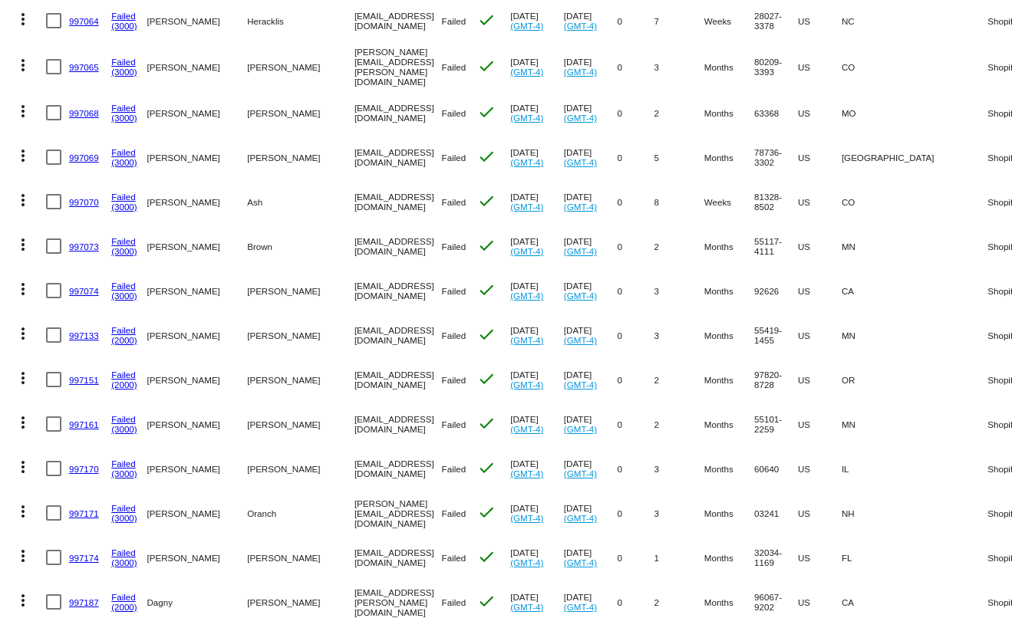
drag, startPoint x: 99, startPoint y: 153, endPoint x: 68, endPoint y: 157, distance: 31.7
click at [68, 157] on mat-row "more_vert 997069 Failed (3000) [PERSON_NAME] [EMAIL_ADDRESS][DOMAIN_NAME] Faile…" at bounding box center [607, 157] width 1198 height 44
copy mat-row "997069"
click at [21, 155] on mat-icon "more_vert" at bounding box center [23, 156] width 18 height 18
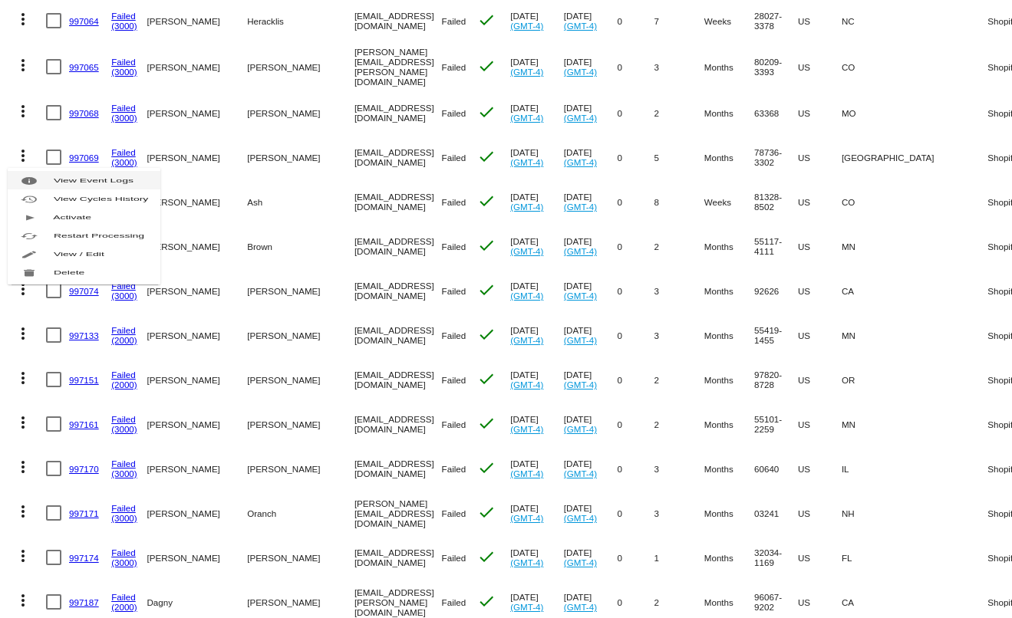
click at [59, 183] on span "View Event Logs" at bounding box center [94, 180] width 80 height 6
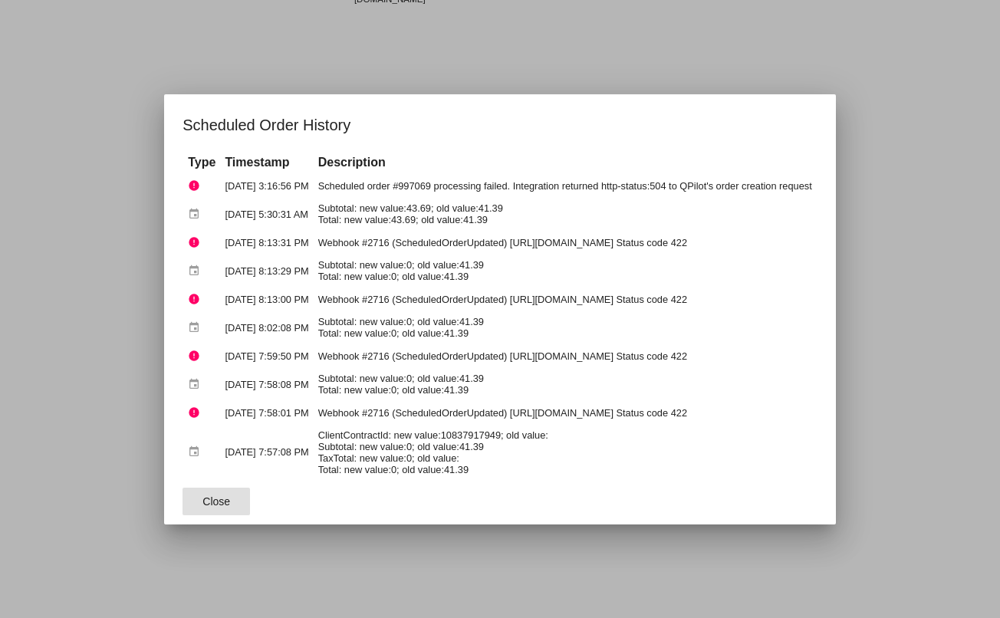
click at [203, 504] on span "Close" at bounding box center [217, 502] width 28 height 12
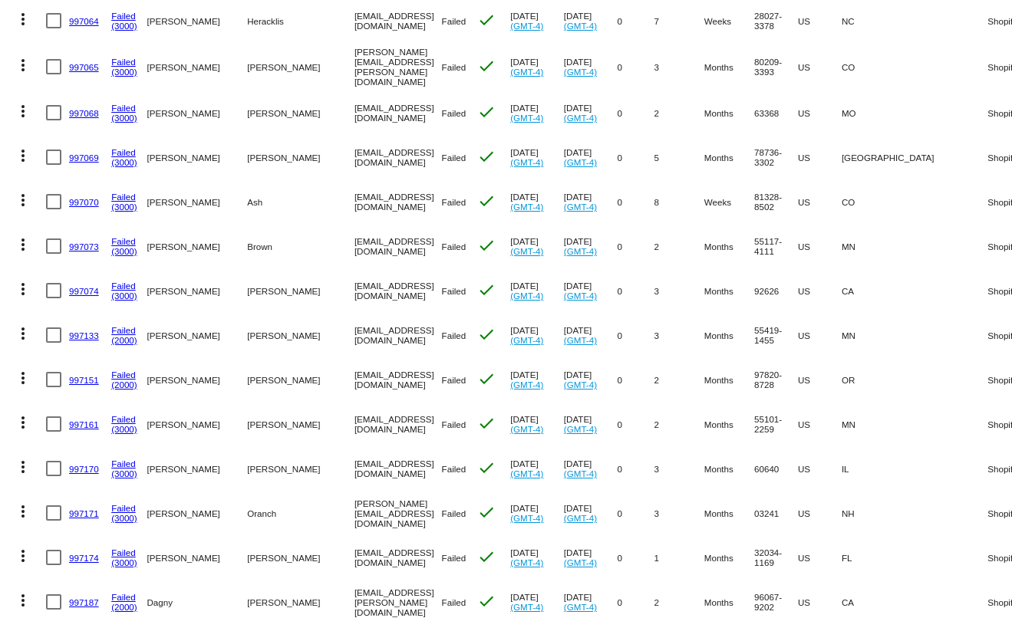
drag, startPoint x: 370, startPoint y: 158, endPoint x: 253, endPoint y: 164, distance: 116.8
click at [253, 164] on mat-row "more_vert 997069 Failed (3000) [PERSON_NAME] [EMAIL_ADDRESS][DOMAIN_NAME] Faile…" at bounding box center [607, 157] width 1198 height 44
copy mat-row "[EMAIL_ADDRESS][DOMAIN_NAME]"
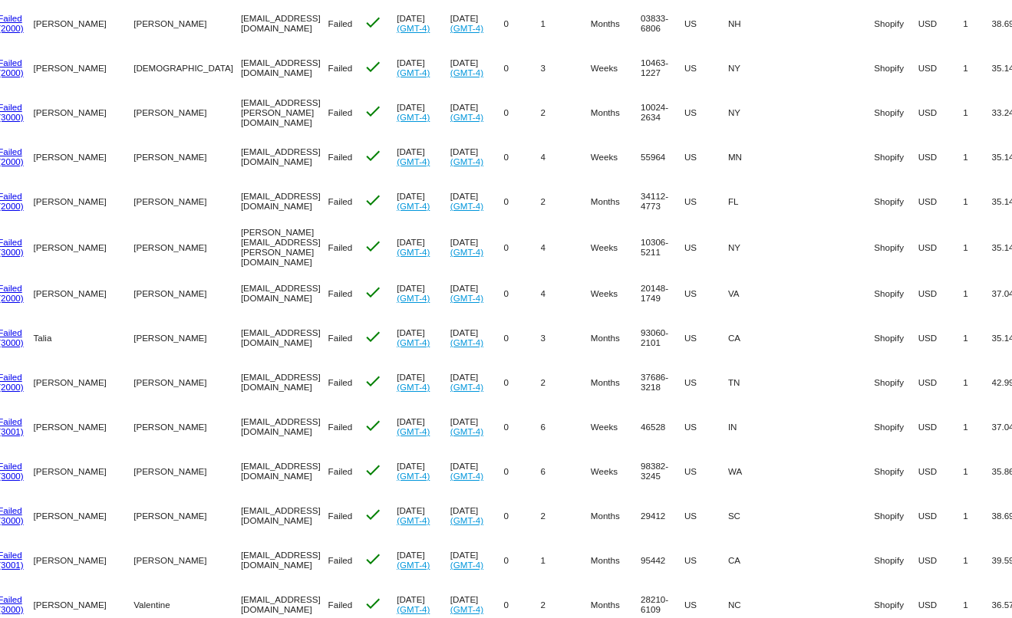
scroll to position [4100, 0]
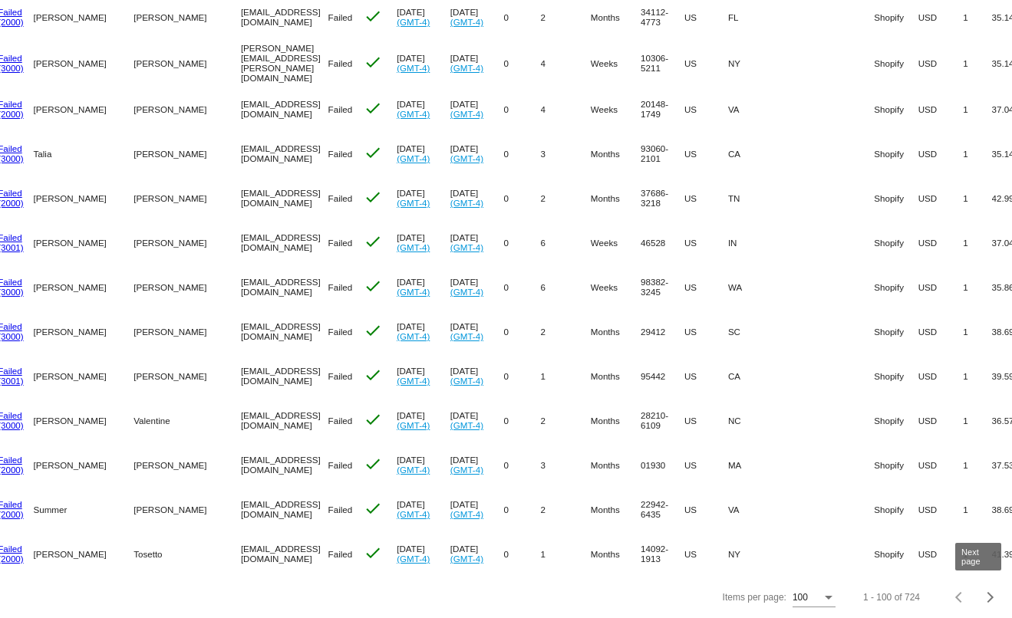
click at [984, 591] on button "Next page" at bounding box center [990, 597] width 31 height 31
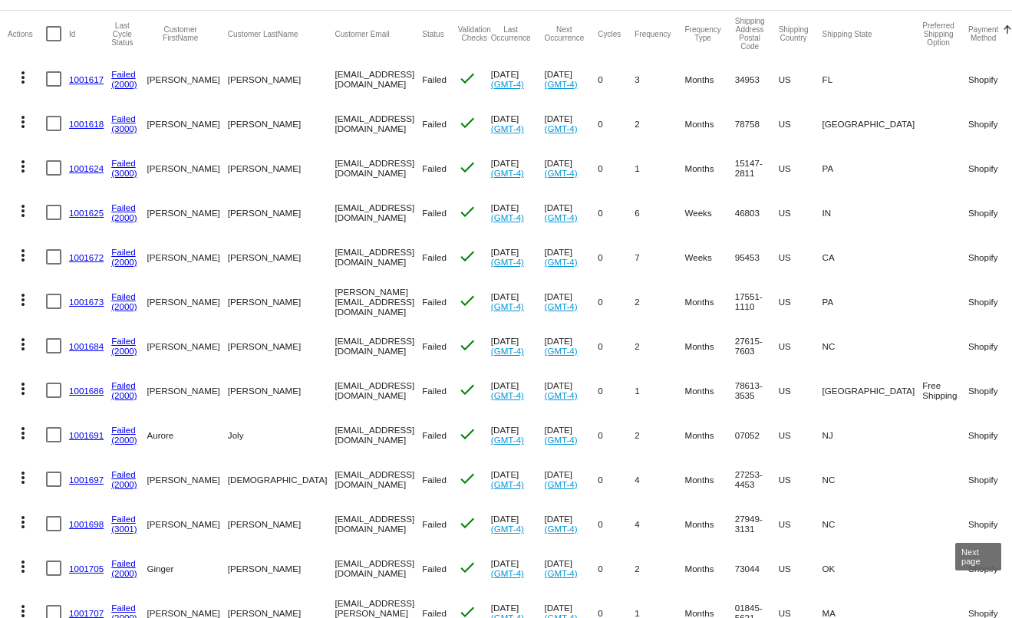
scroll to position [0, 0]
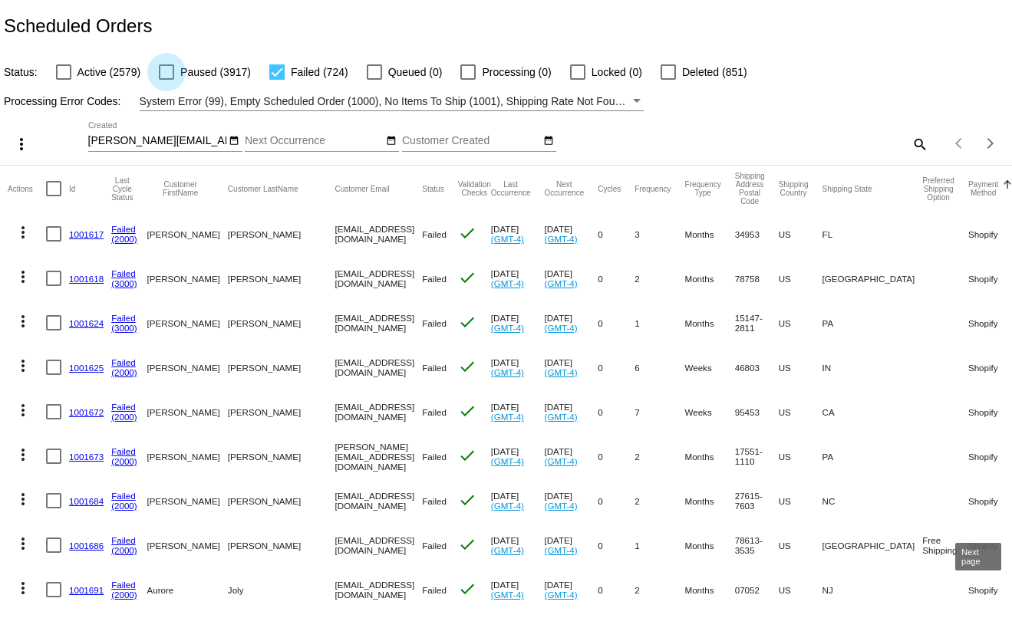
click at [232, 74] on span "Paused (3917)" at bounding box center [215, 72] width 71 height 18
click at [166, 80] on input "Paused (3917)" at bounding box center [166, 80] width 1 height 1
checkbox input "true"
click at [274, 77] on div at bounding box center [276, 71] width 15 height 15
click at [276, 80] on input "Failed (724)" at bounding box center [276, 80] width 1 height 1
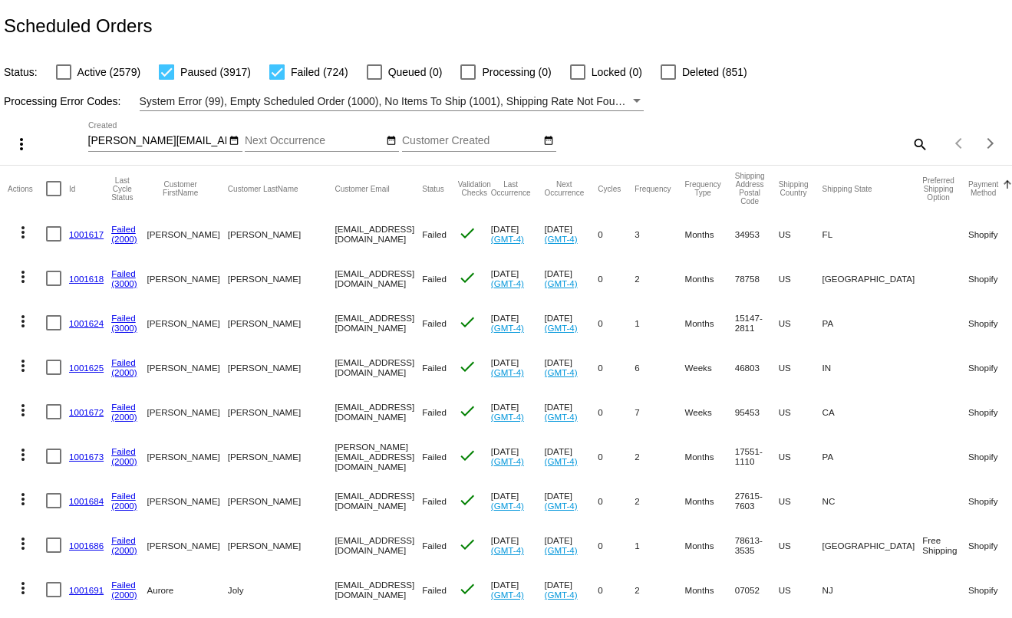
checkbox input "false"
